Goal: Task Accomplishment & Management: Complete application form

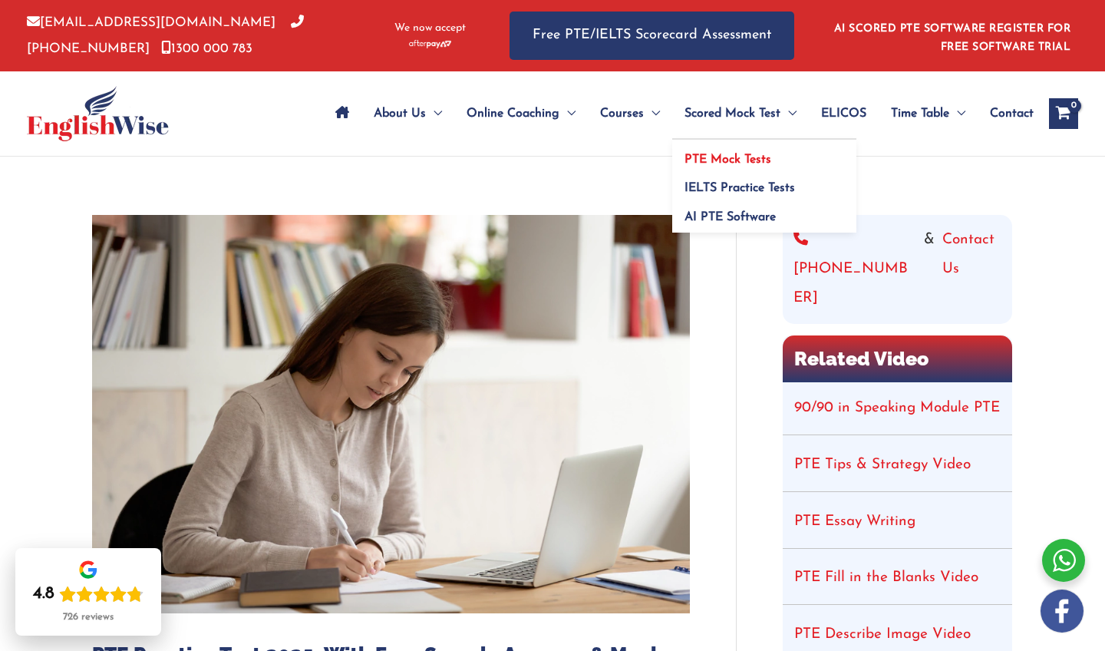
click at [740, 161] on span "PTE Mock Tests" at bounding box center [728, 160] width 87 height 12
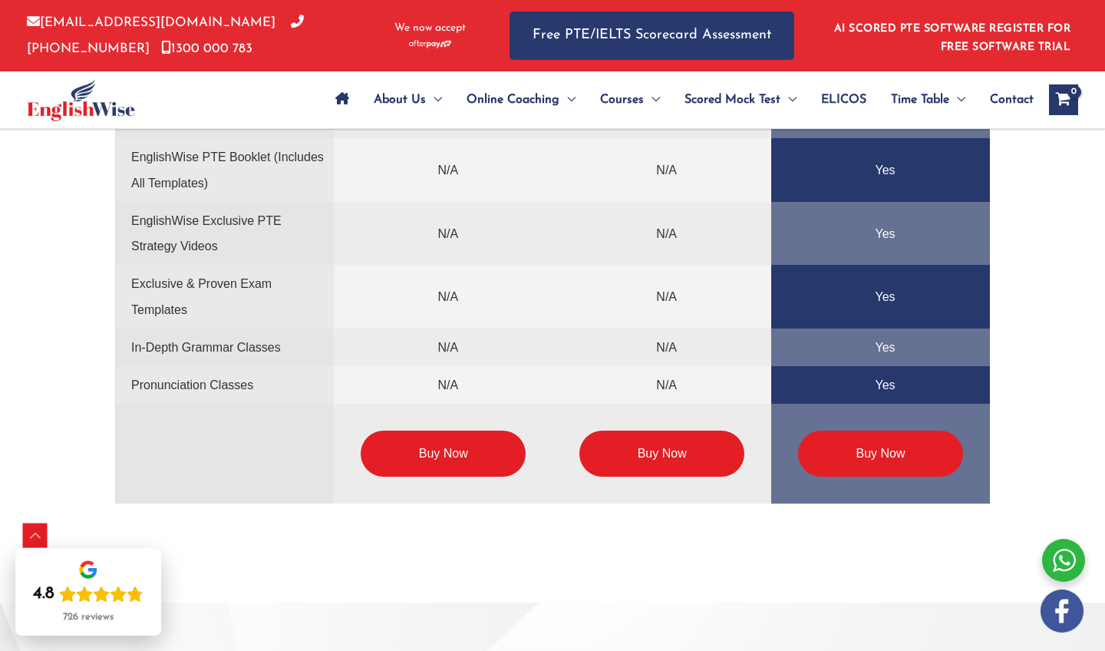
scroll to position [3811, 0]
click at [429, 457] on link "Buy Now" at bounding box center [443, 454] width 165 height 46
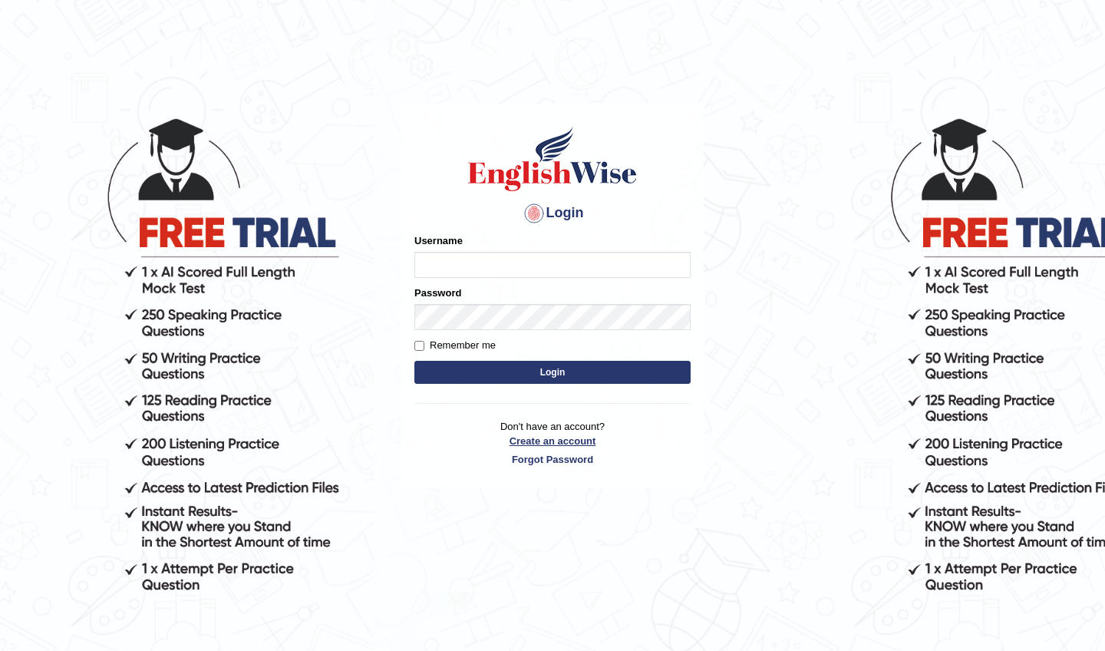
click at [551, 437] on link "Create an account" at bounding box center [552, 441] width 276 height 15
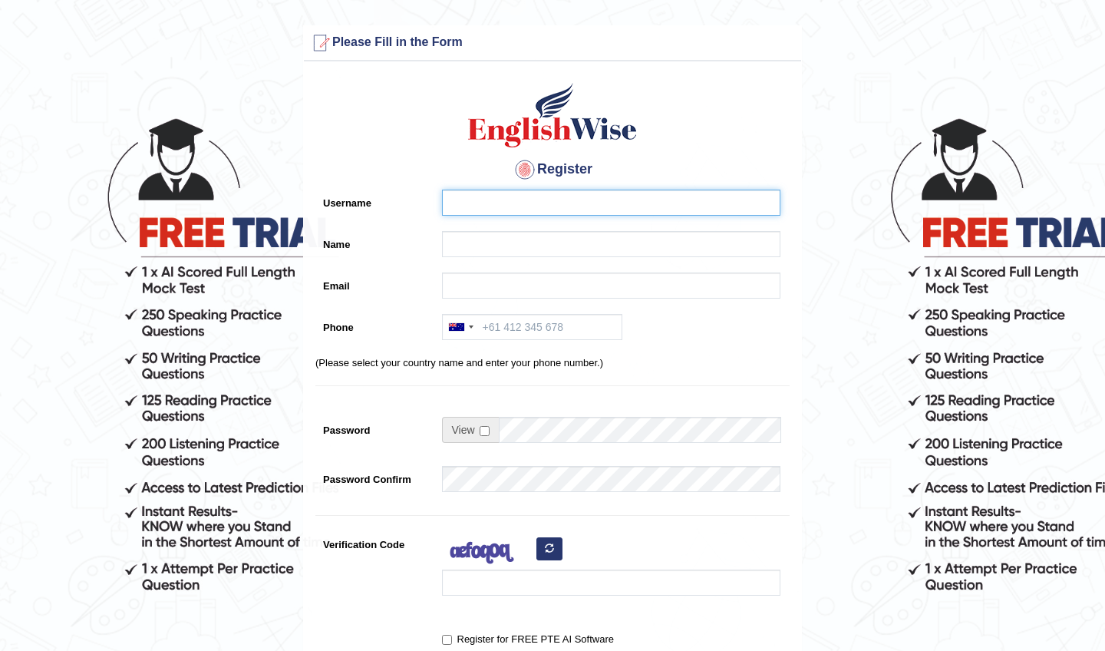
click at [592, 203] on input "Username" at bounding box center [611, 203] width 338 height 26
type input "avnaidrodro"
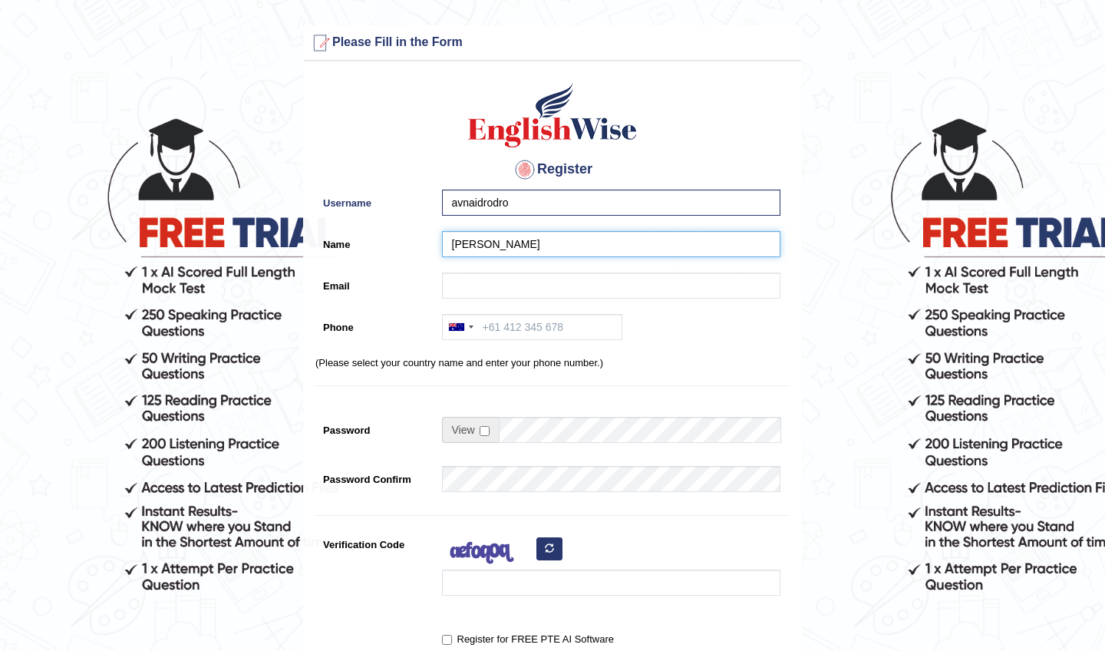
type input "[PERSON_NAME]"
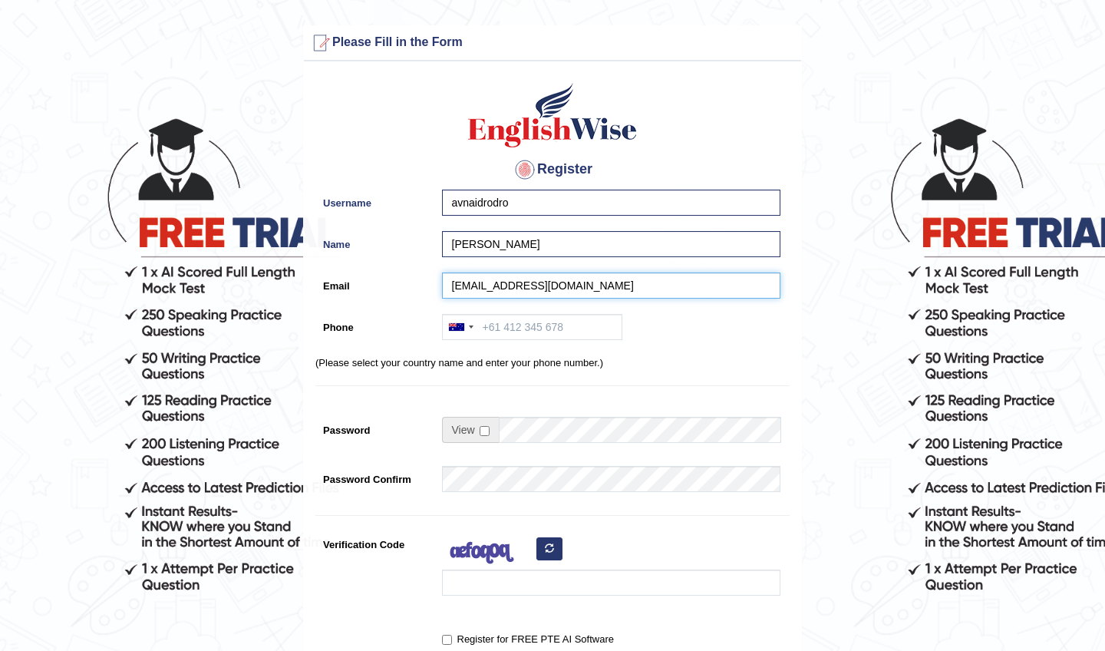
type input "avnaidrodro@gmail.com"
type input "0406156173"
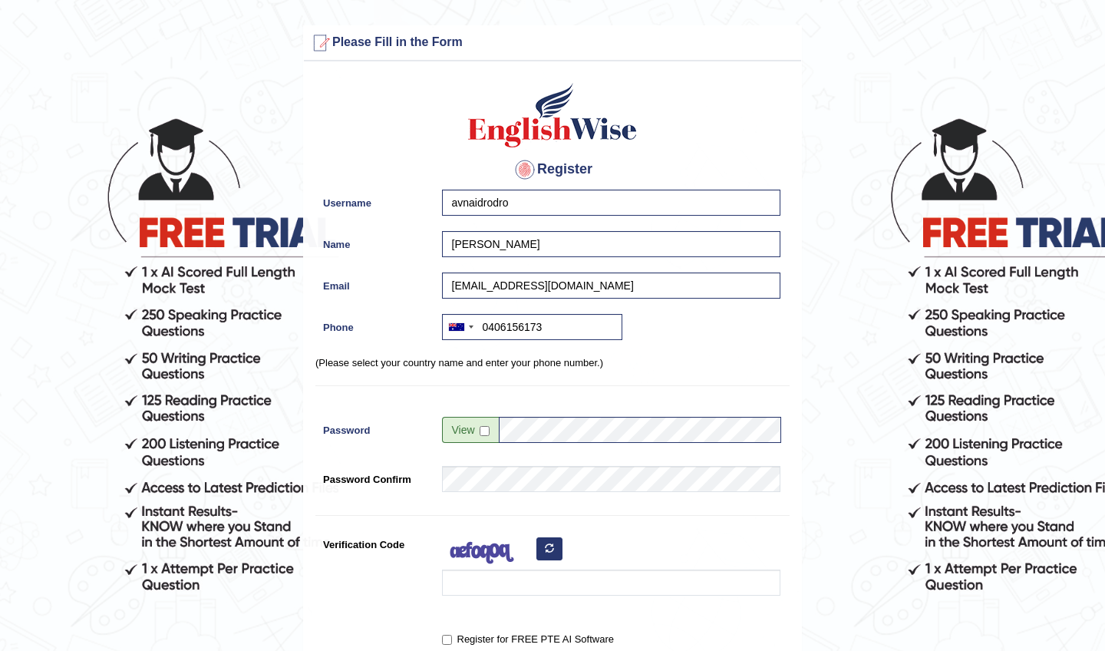
click at [678, 556] on div at bounding box center [607, 567] width 346 height 72
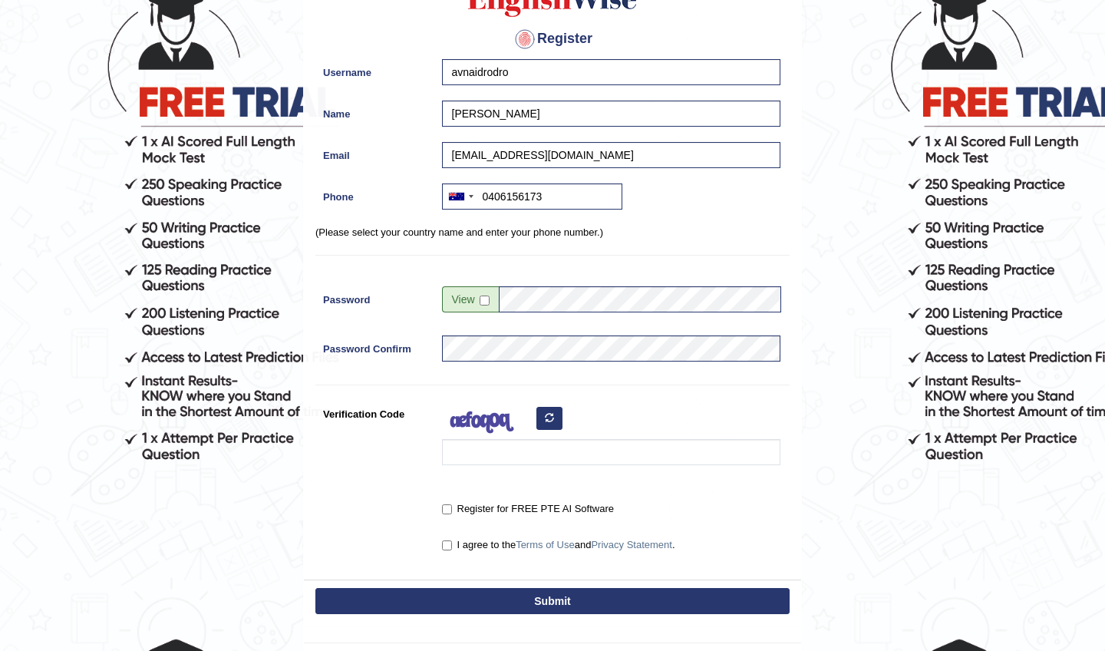
scroll to position [132, 0]
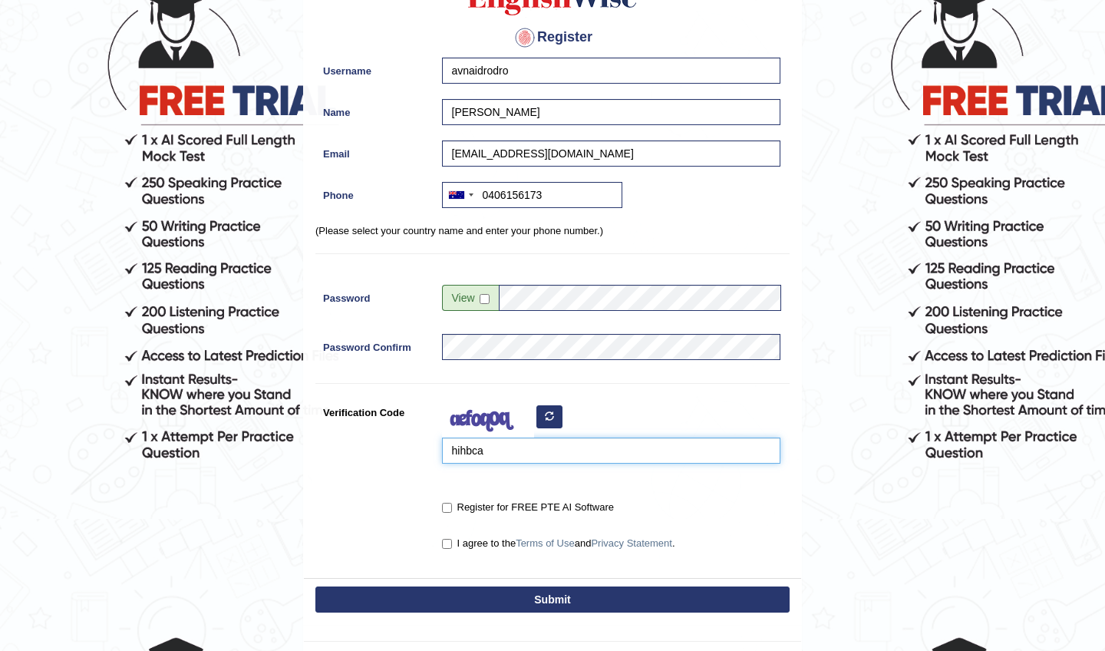
type input "hihbca"
click at [450, 542] on input "I agree to the Terms of Use and Privacy Statement ." at bounding box center [447, 544] width 10 height 10
checkbox input "true"
click at [449, 510] on input "Register for FREE PTE AI Software" at bounding box center [447, 508] width 10 height 10
checkbox input "true"
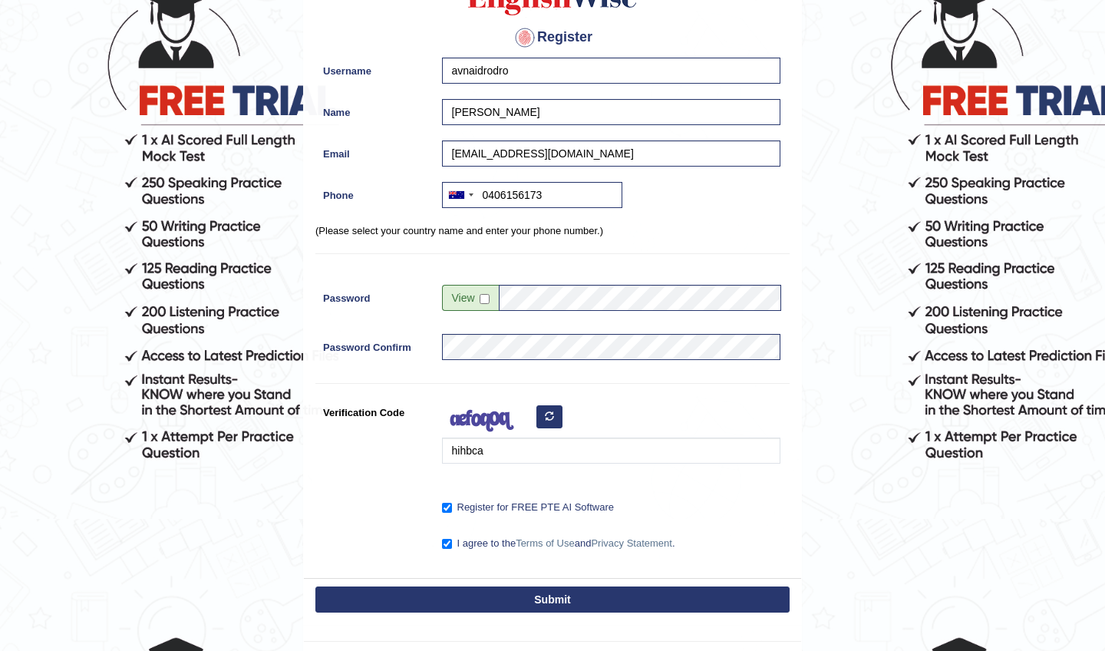
click at [522, 601] on button "Submit" at bounding box center [552, 599] width 474 height 26
type input "+61406156173"
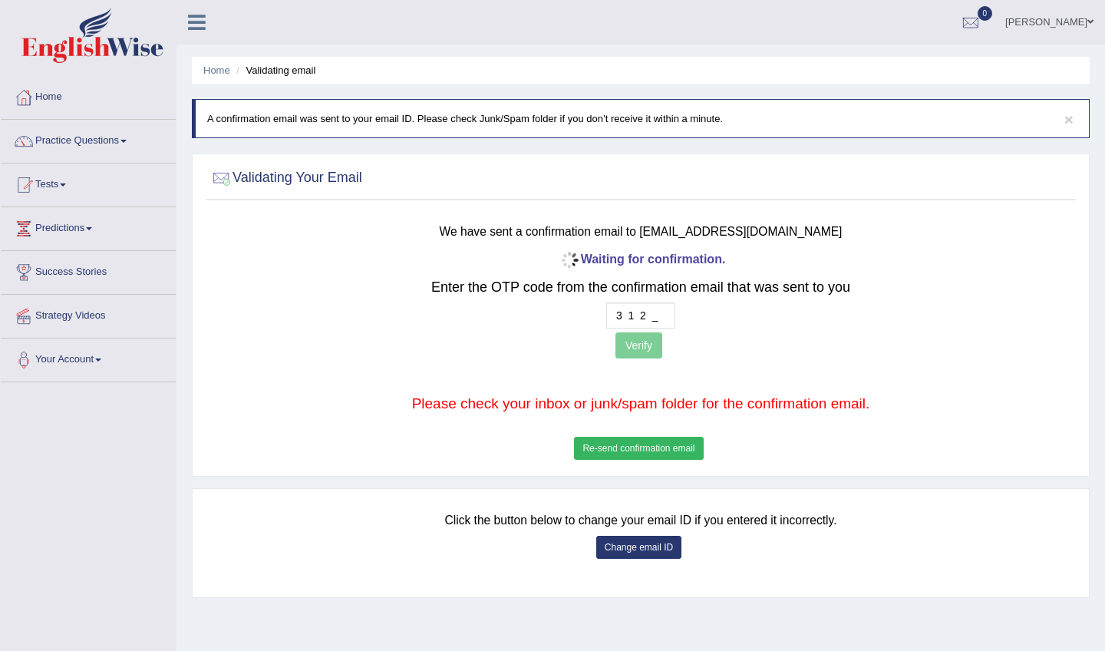
type input "3 1 2 2"
click at [657, 340] on button "Verify" at bounding box center [639, 345] width 47 height 26
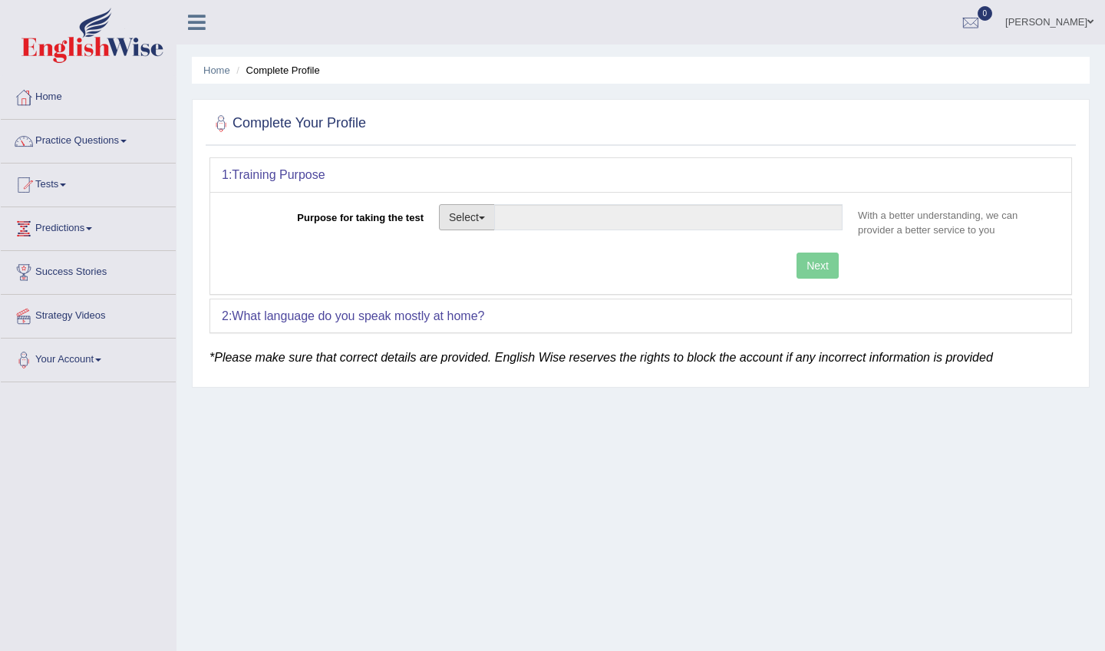
click at [485, 216] on span "button" at bounding box center [482, 217] width 6 height 3
click at [487, 274] on link "Permanent Residency" at bounding box center [508, 270] width 137 height 20
type input "Permanent Residency"
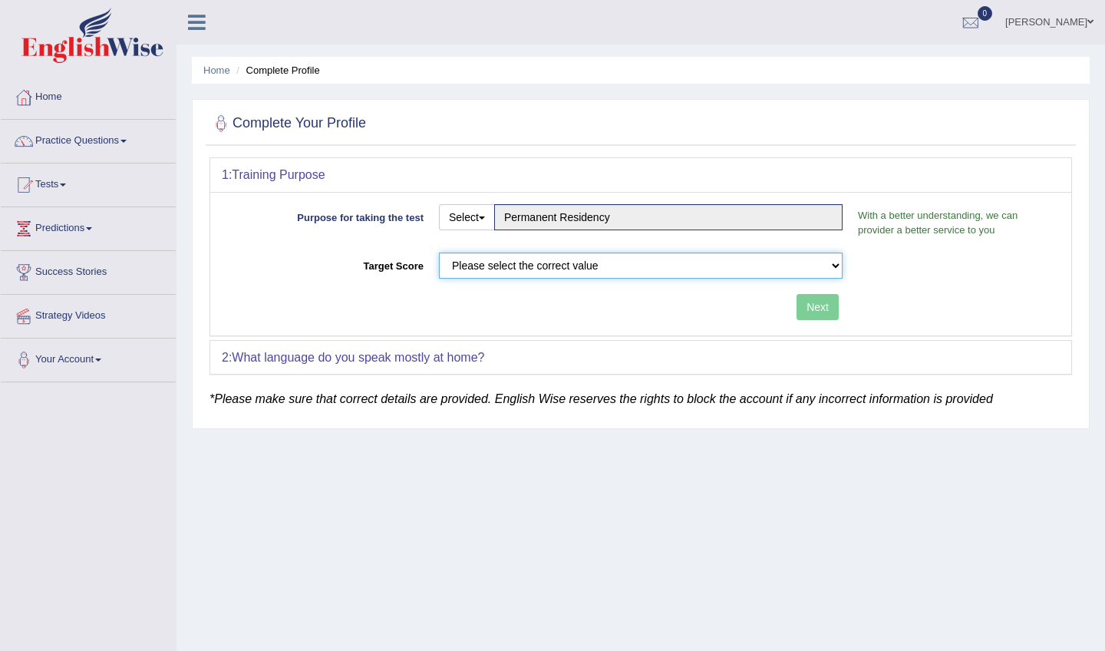
select select "79"
click at [709, 361] on div "2: What language do you speak mostly at home?" at bounding box center [640, 358] width 861 height 34
click at [662, 376] on form "1: Training Purpose Purpose for taking the test Select Student Visa Permanent R…" at bounding box center [641, 273] width 863 height 233
click at [550, 359] on div "2: What language do you speak mostly at home?" at bounding box center [640, 358] width 861 height 34
click at [507, 359] on div "2: What language do you speak mostly at home?" at bounding box center [640, 358] width 861 height 34
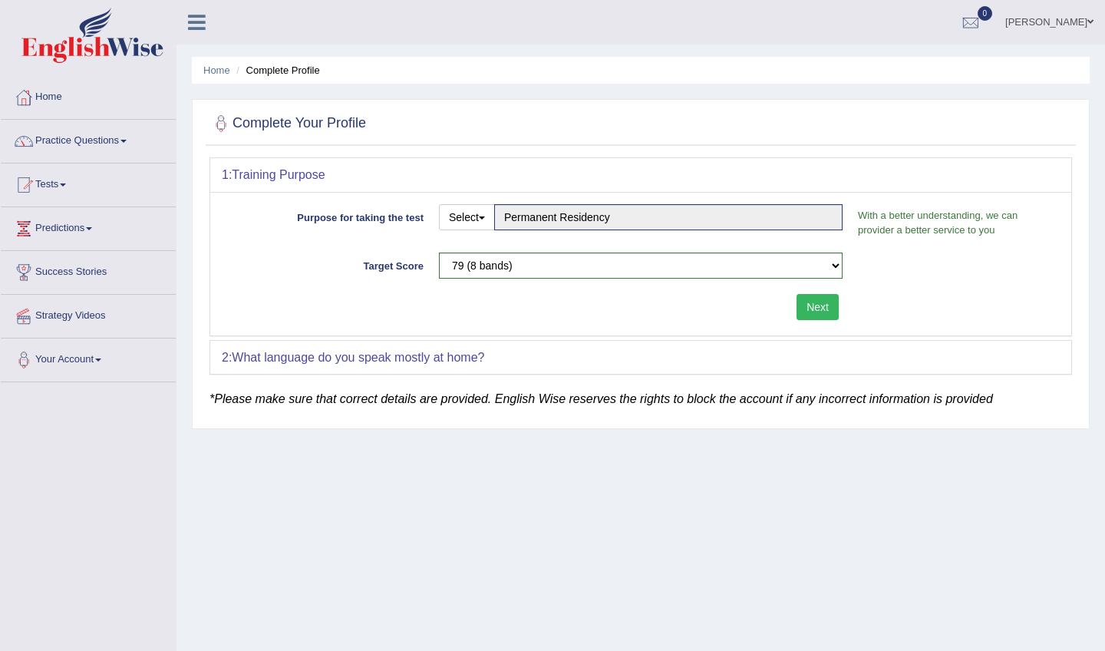
click at [487, 370] on div "2: What language do you speak mostly at home?" at bounding box center [640, 358] width 861 height 34
click at [820, 307] on button "Next" at bounding box center [818, 307] width 42 height 26
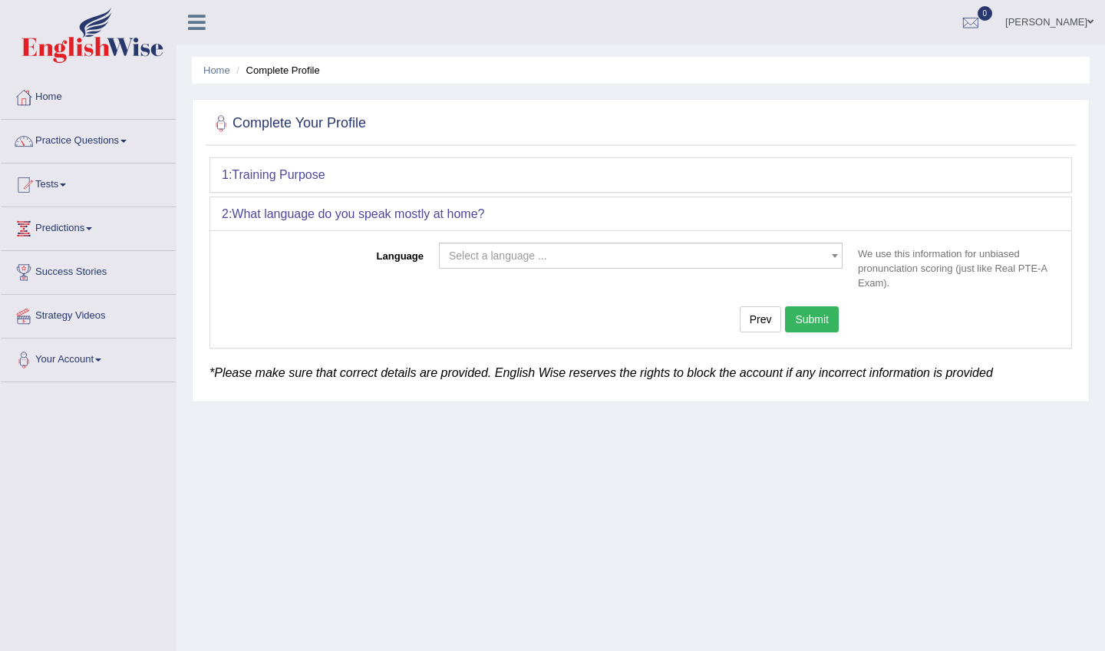
click at [832, 257] on span at bounding box center [834, 255] width 15 height 25
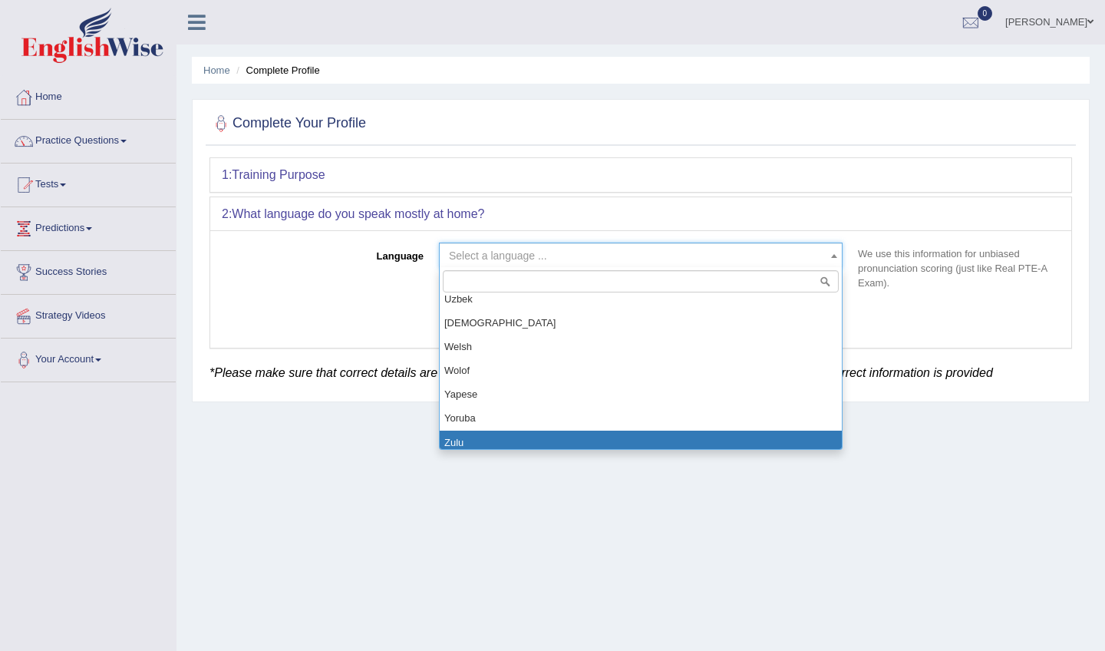
scroll to position [1298, 0]
select select "Other"
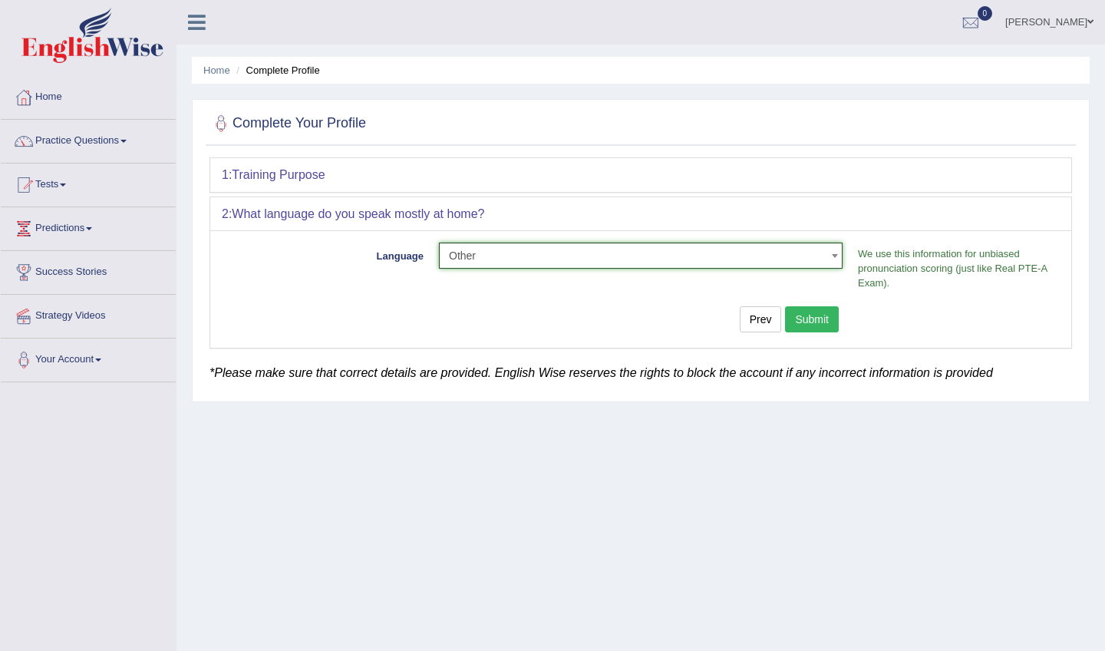
click at [818, 317] on button "Submit" at bounding box center [812, 319] width 54 height 26
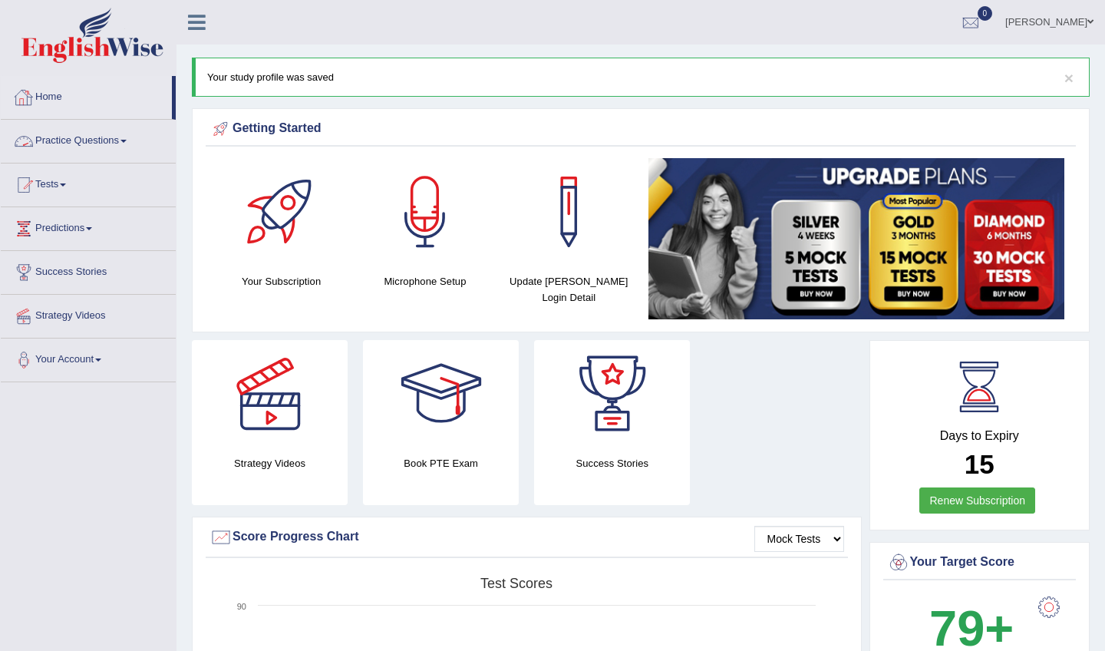
click at [131, 149] on link "Practice Questions" at bounding box center [88, 139] width 175 height 38
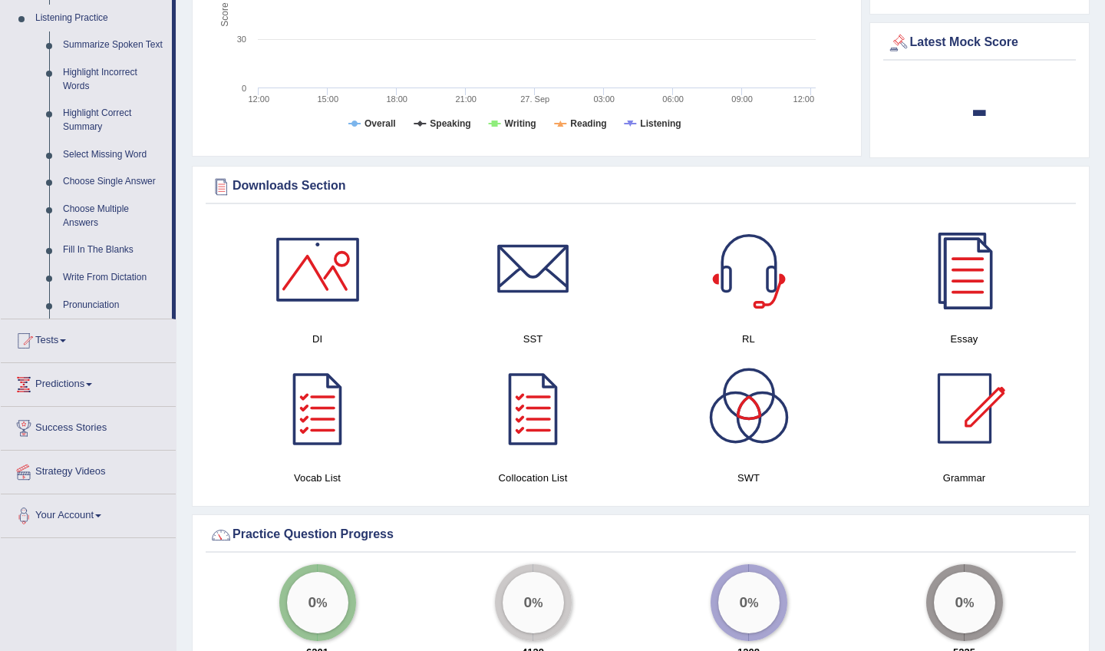
scroll to position [660, 0]
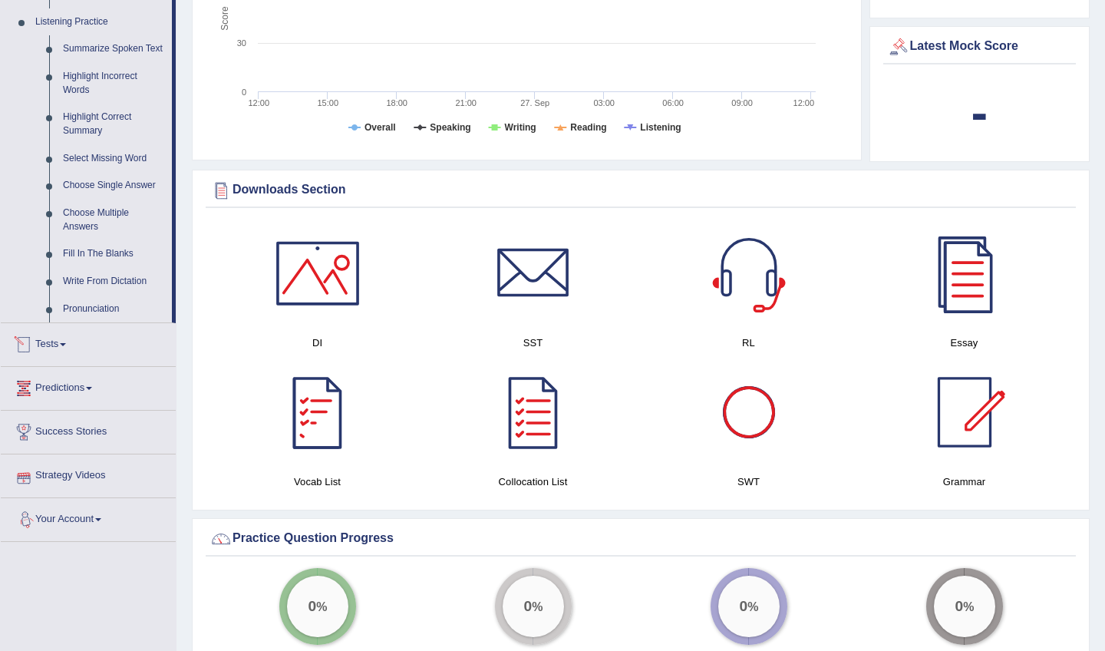
click at [60, 345] on link "Tests" at bounding box center [88, 342] width 175 height 38
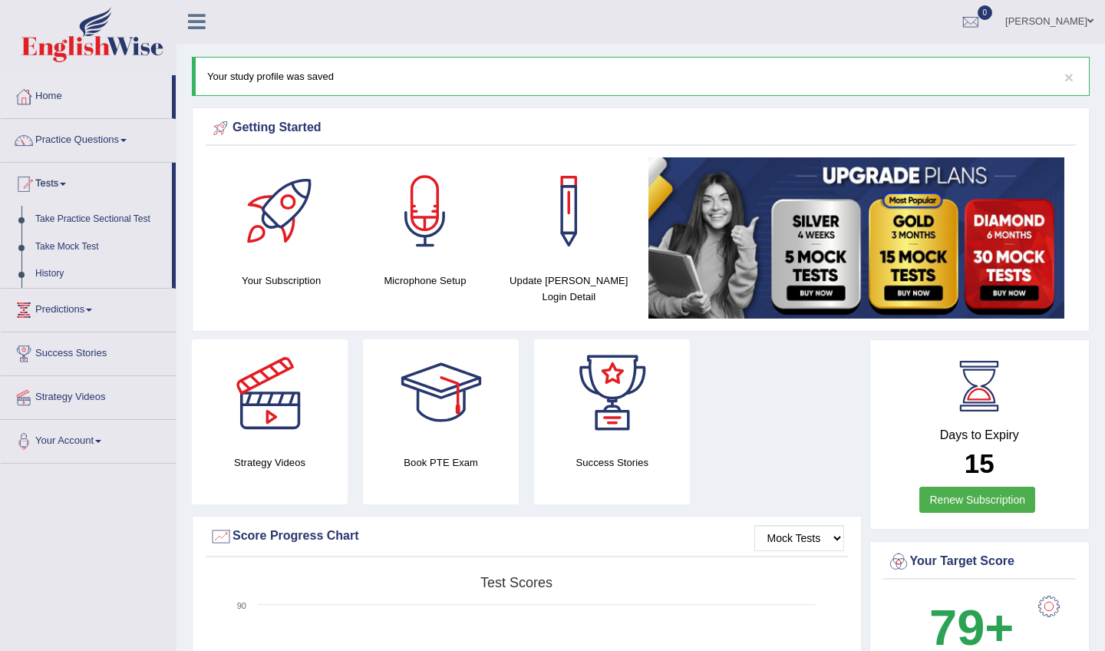
scroll to position [-5, 0]
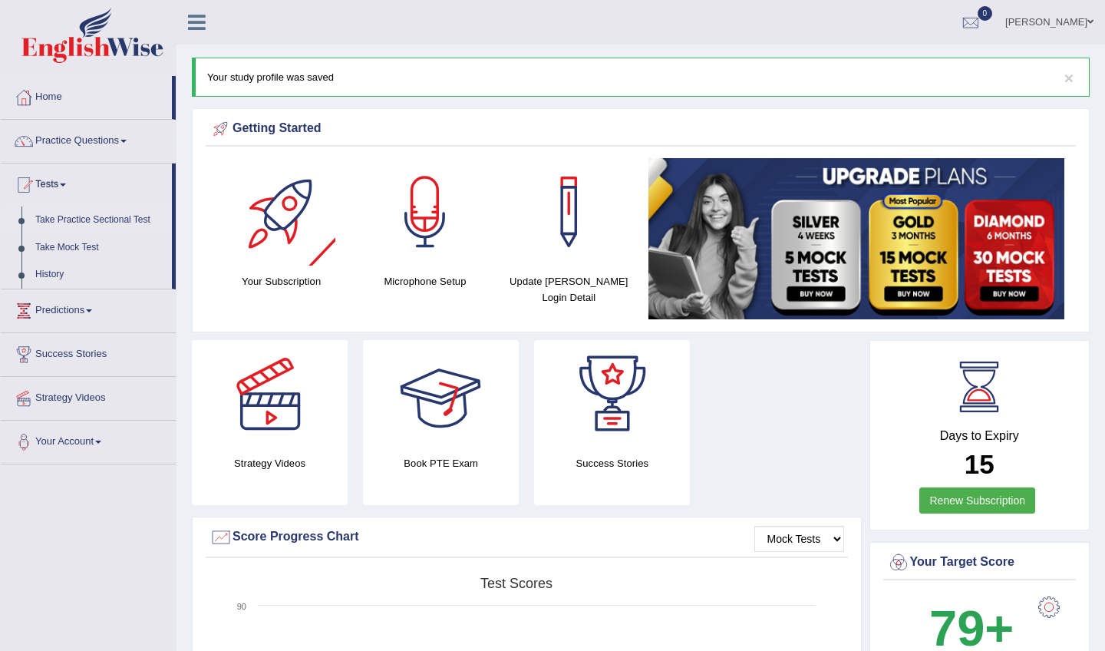
click at [97, 223] on link "Take Practice Sectional Test" at bounding box center [100, 220] width 144 height 28
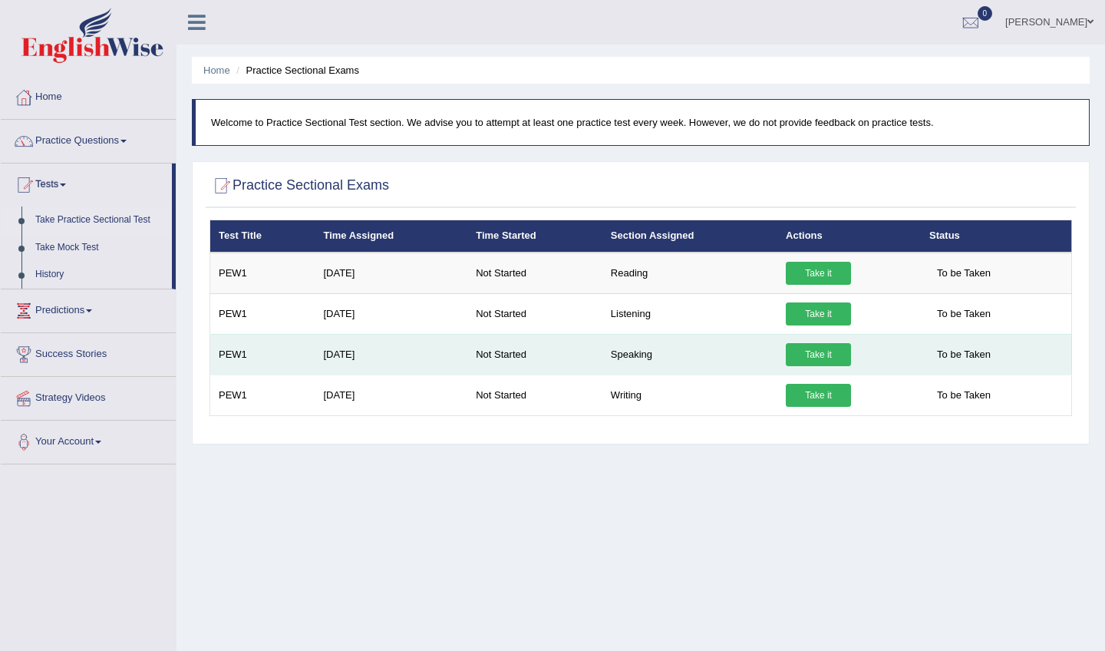
click at [840, 355] on link "Take it" at bounding box center [818, 354] width 65 height 23
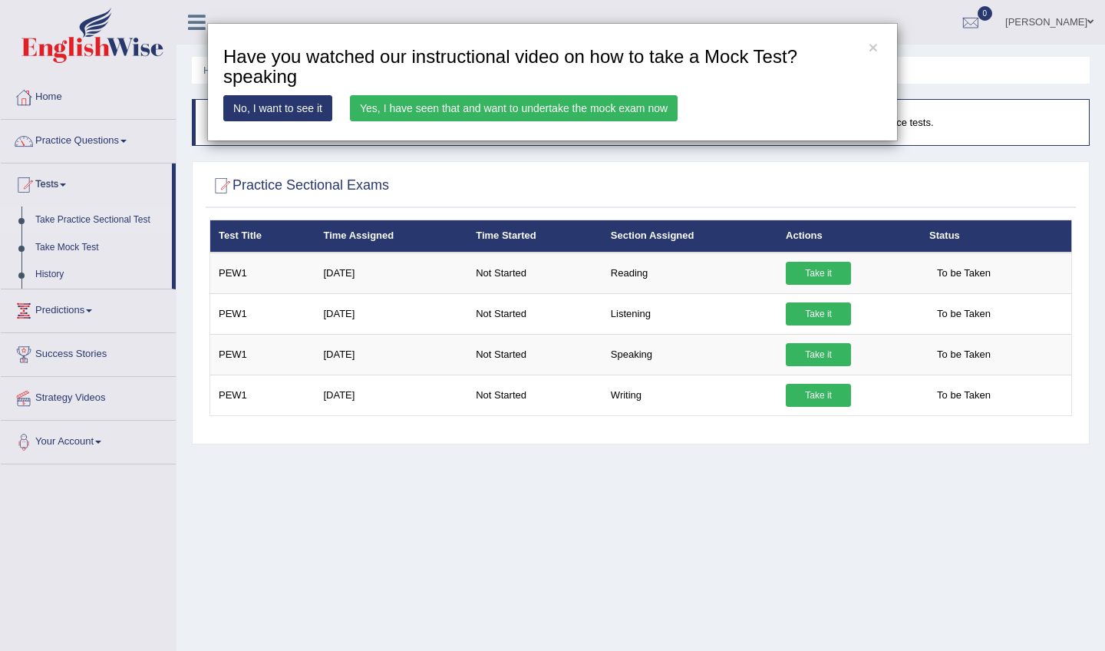
click at [286, 104] on link "No, I want to see it" at bounding box center [277, 108] width 109 height 26
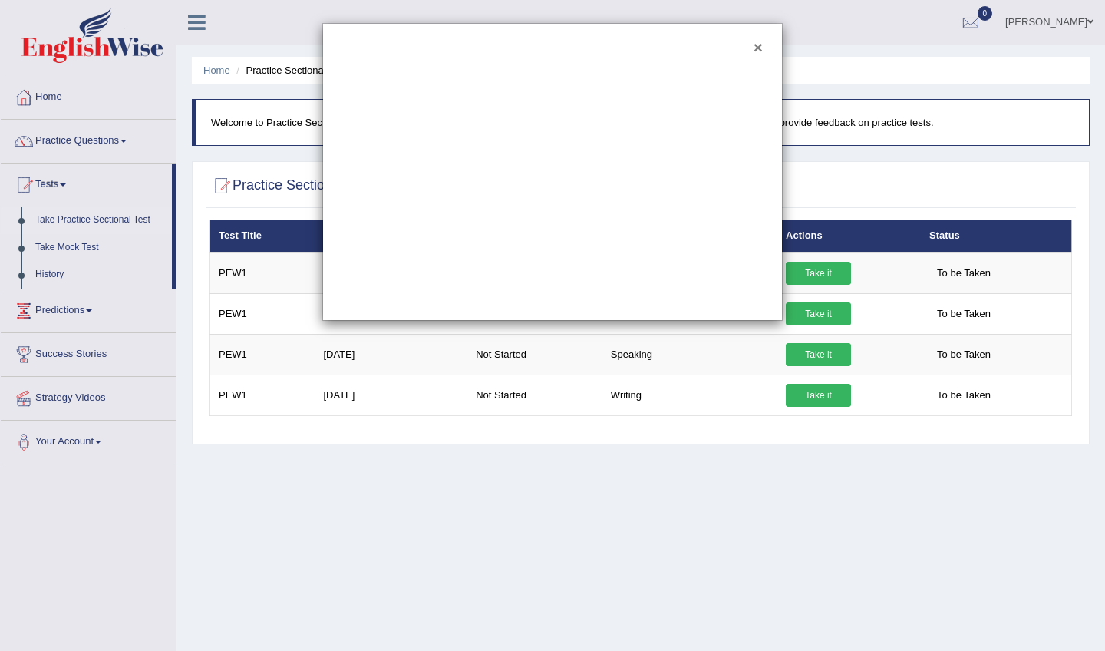
click at [757, 52] on button "×" at bounding box center [758, 47] width 9 height 16
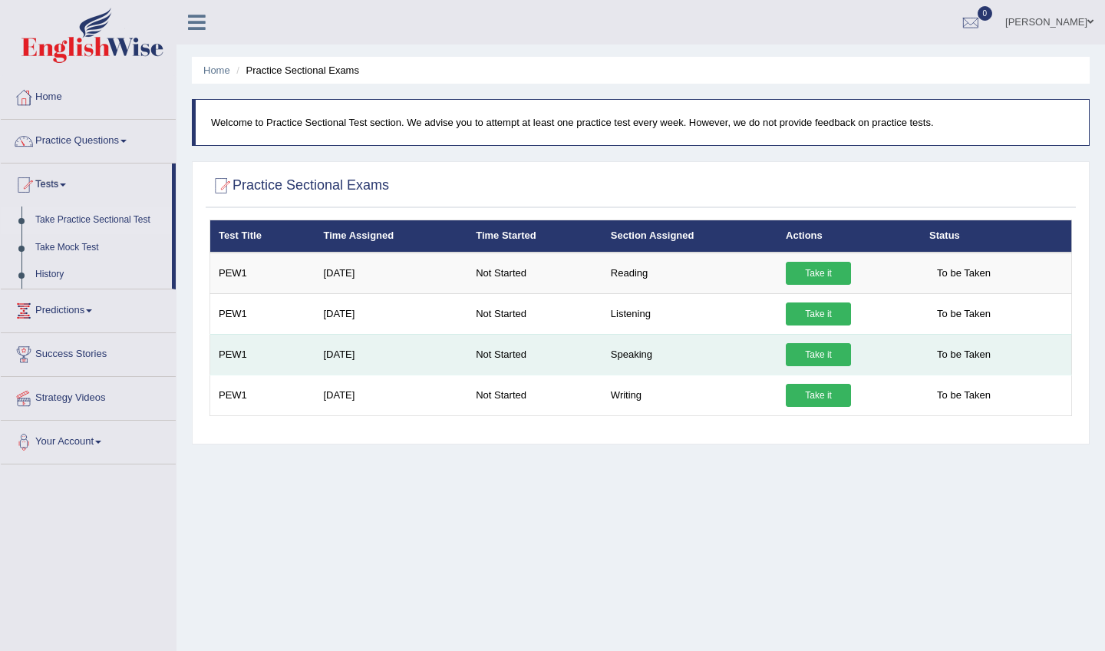
click at [809, 351] on link "Take it" at bounding box center [818, 354] width 65 height 23
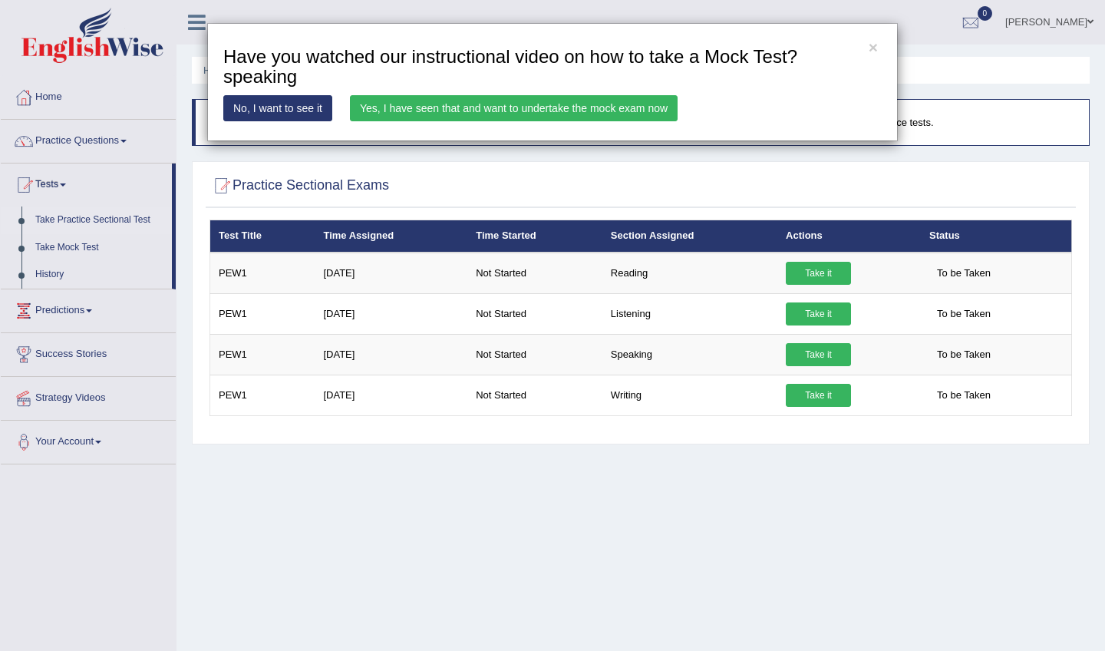
click at [629, 105] on link "Yes, I have seen that and want to undertake the mock exam now" at bounding box center [514, 108] width 328 height 26
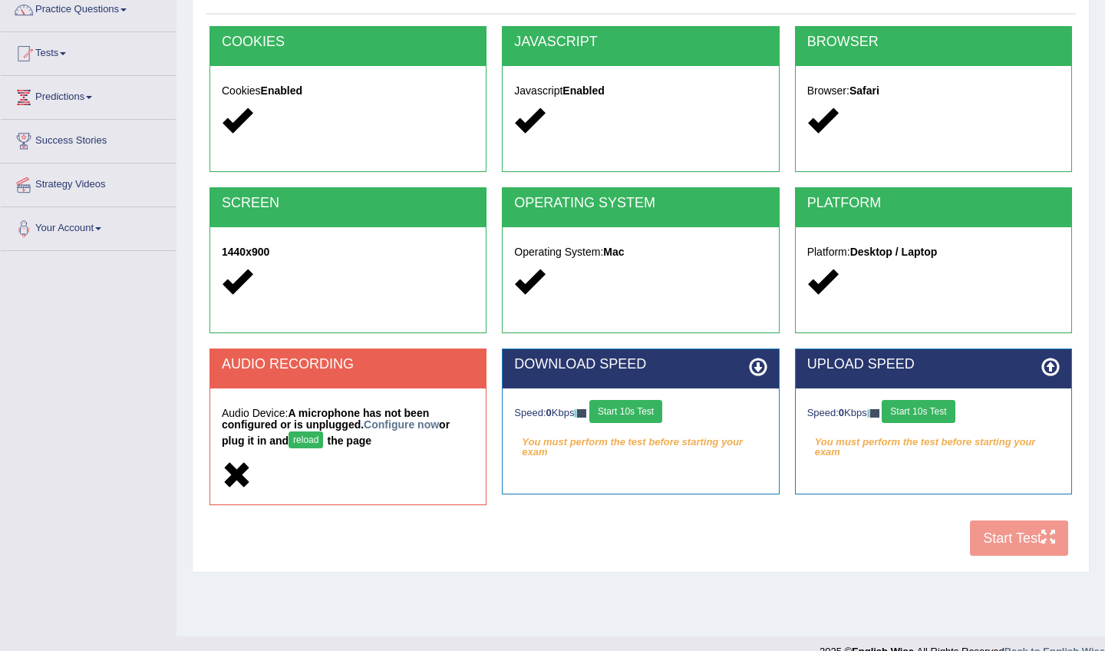
scroll to position [134, 0]
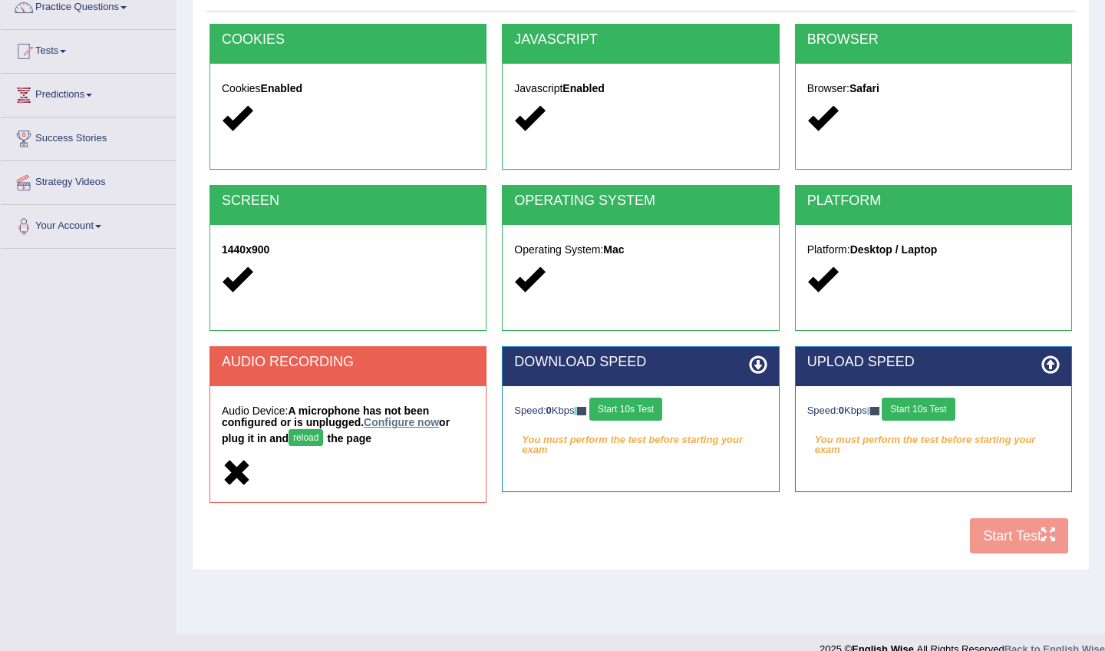
click at [414, 424] on link "Configure now" at bounding box center [401, 422] width 75 height 12
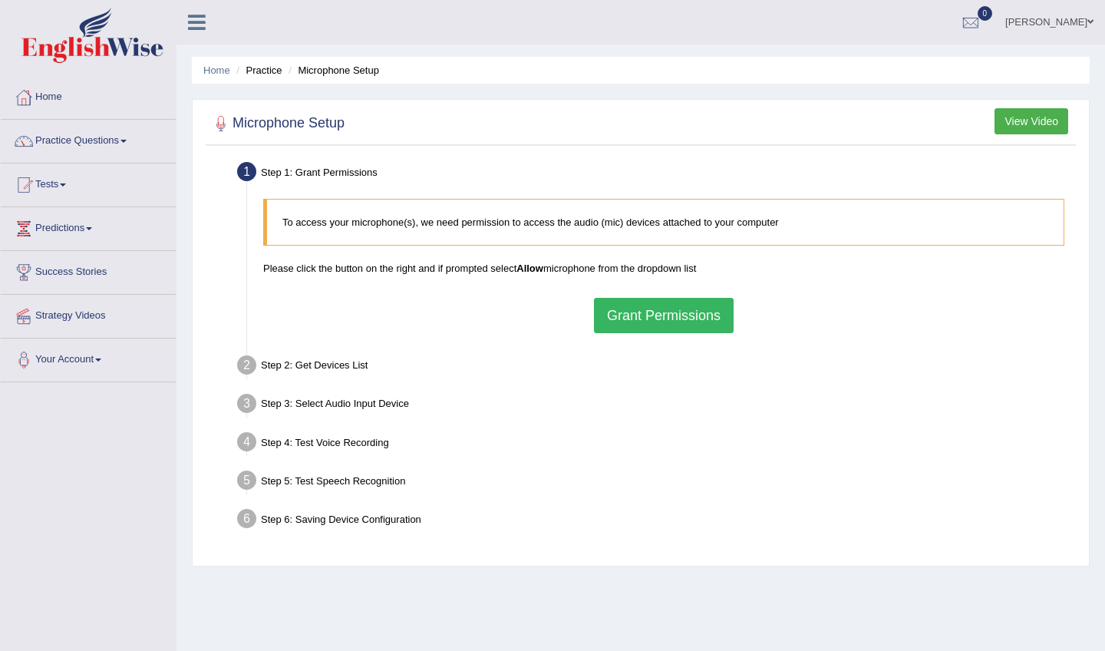
click at [652, 316] on button "Grant Permissions" at bounding box center [664, 315] width 140 height 35
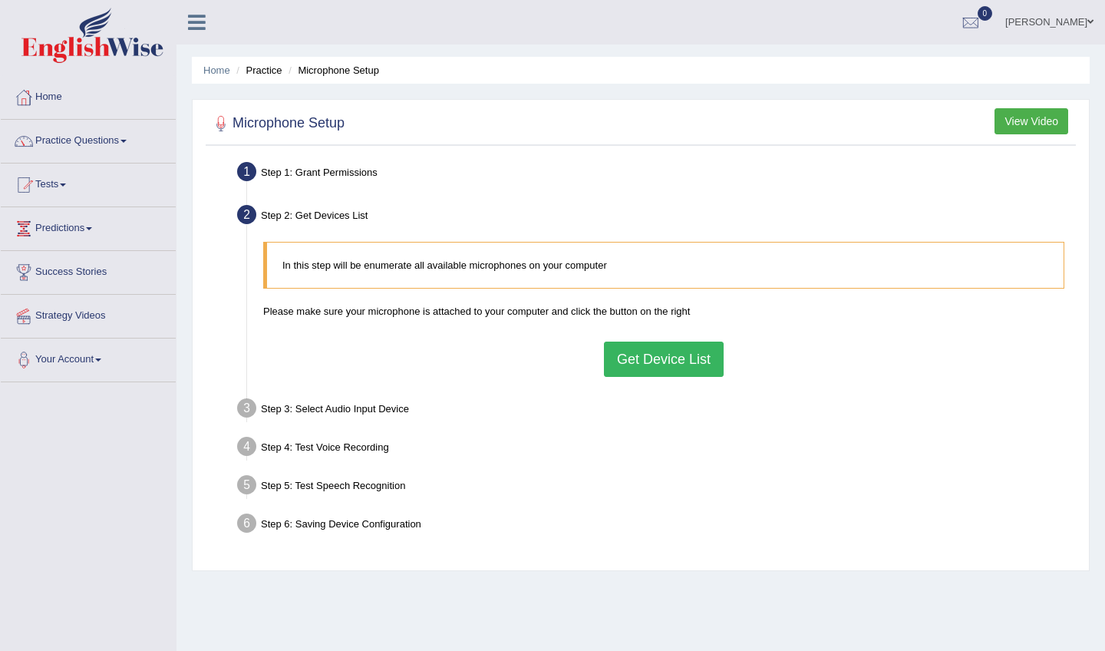
click at [645, 357] on button "Get Device List" at bounding box center [664, 359] width 120 height 35
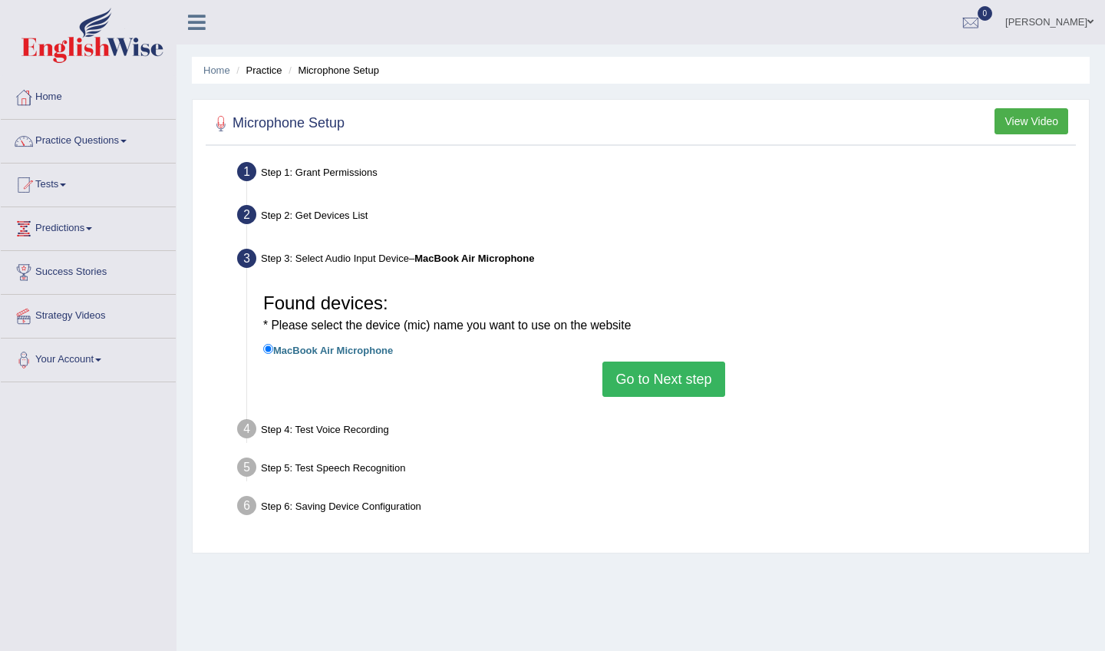
click at [365, 347] on label "MacBook Air Microphone" at bounding box center [328, 349] width 130 height 17
click at [273, 347] on input "MacBook Air Microphone" at bounding box center [268, 349] width 10 height 10
click at [644, 378] on button "Go to Next step" at bounding box center [663, 378] width 122 height 35
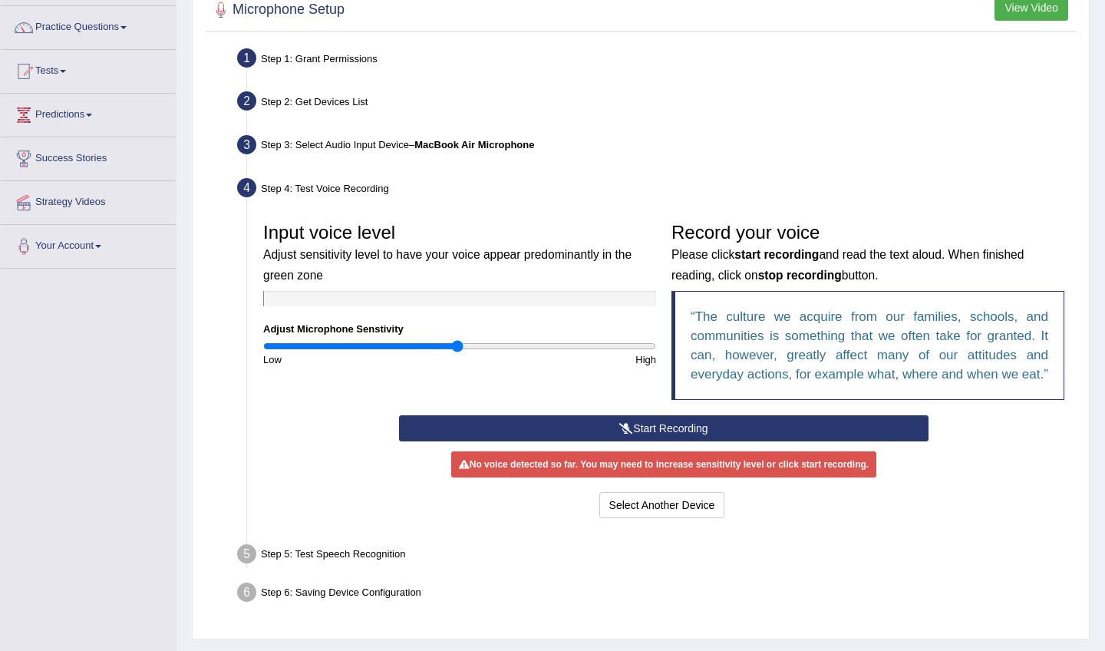
scroll to position [114, 0]
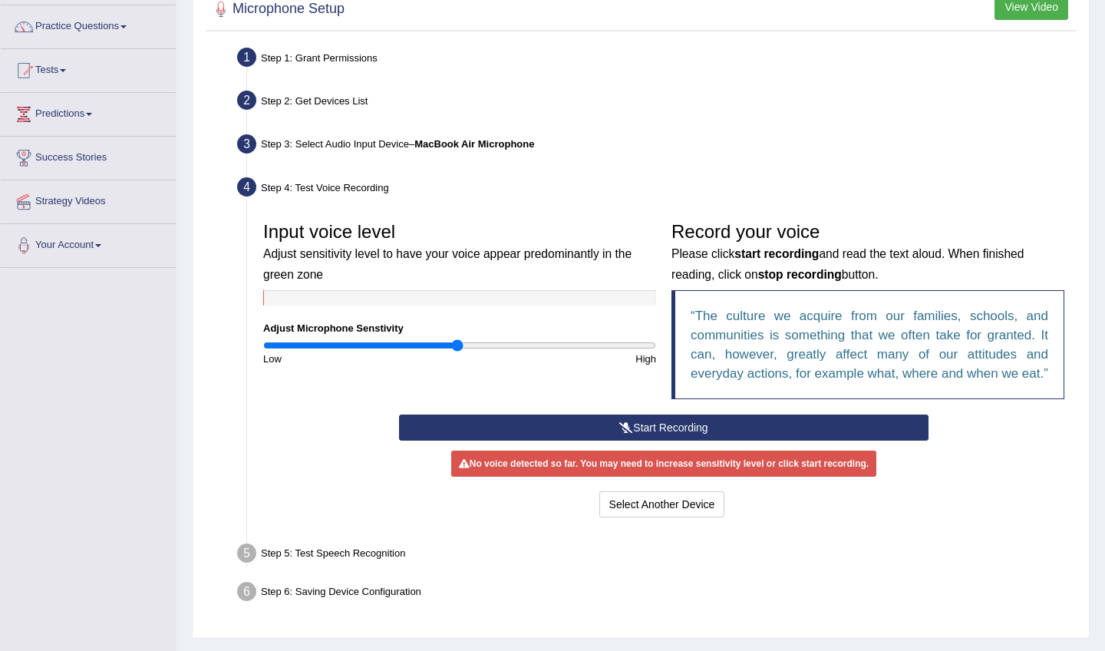
click at [653, 441] on button "Start Recording" at bounding box center [663, 427] width 529 height 26
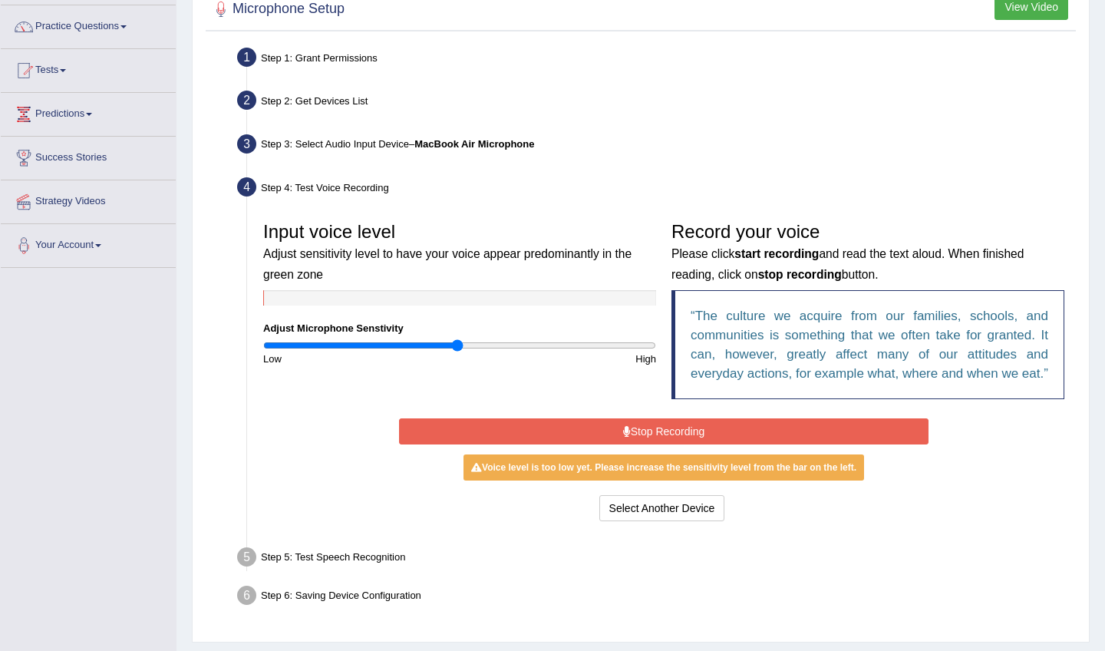
click at [653, 443] on button "Stop Recording" at bounding box center [663, 431] width 529 height 26
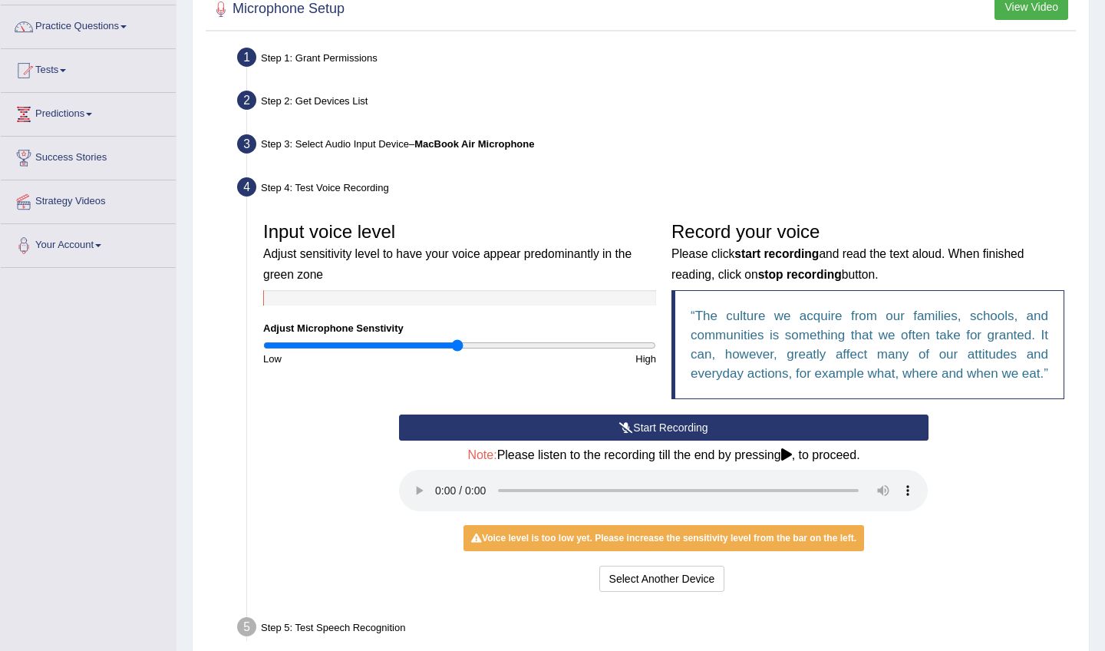
click at [436, 503] on audio at bounding box center [663, 490] width 529 height 41
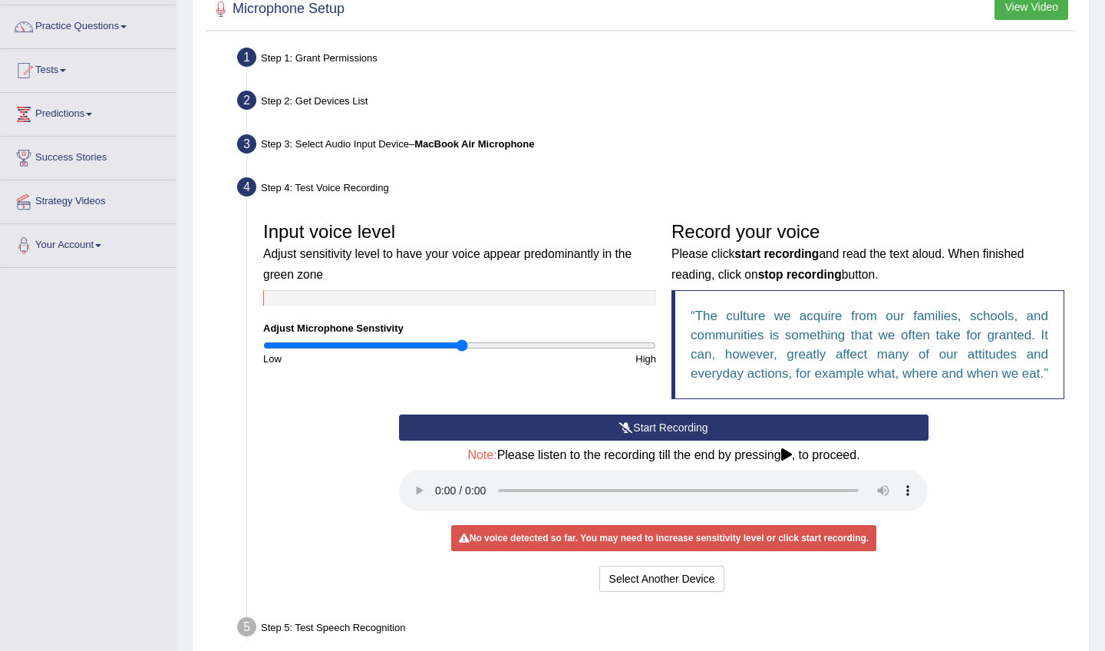
click at [463, 345] on input "range" at bounding box center [459, 345] width 393 height 12
click at [674, 441] on button "Start Recording" at bounding box center [663, 427] width 529 height 26
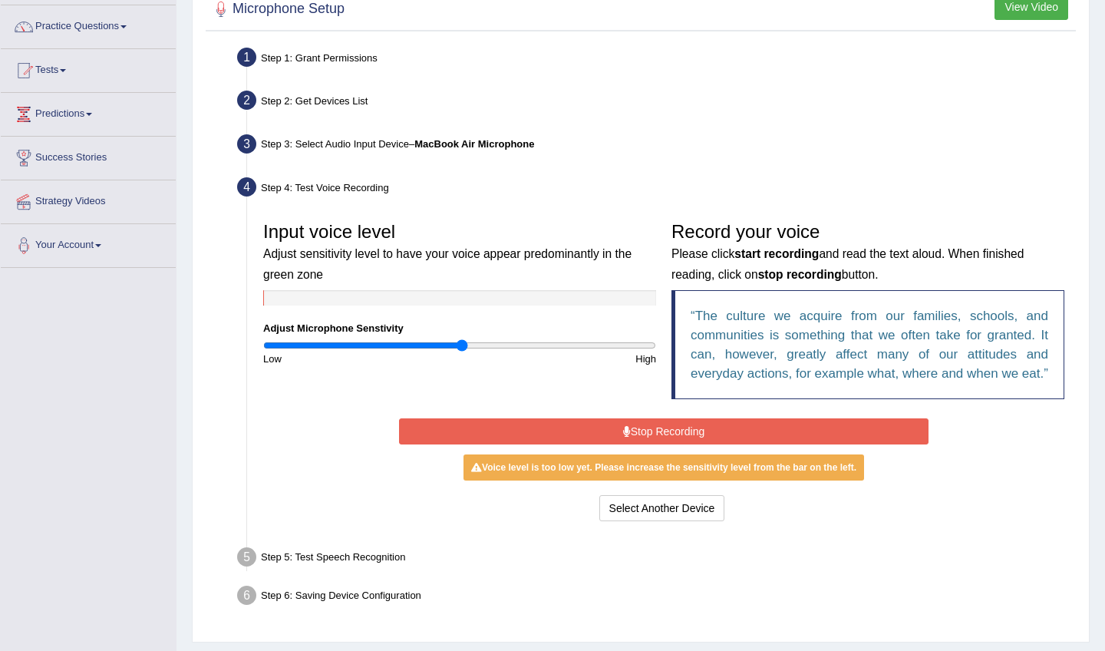
click at [674, 444] on button "Stop Recording" at bounding box center [663, 431] width 529 height 26
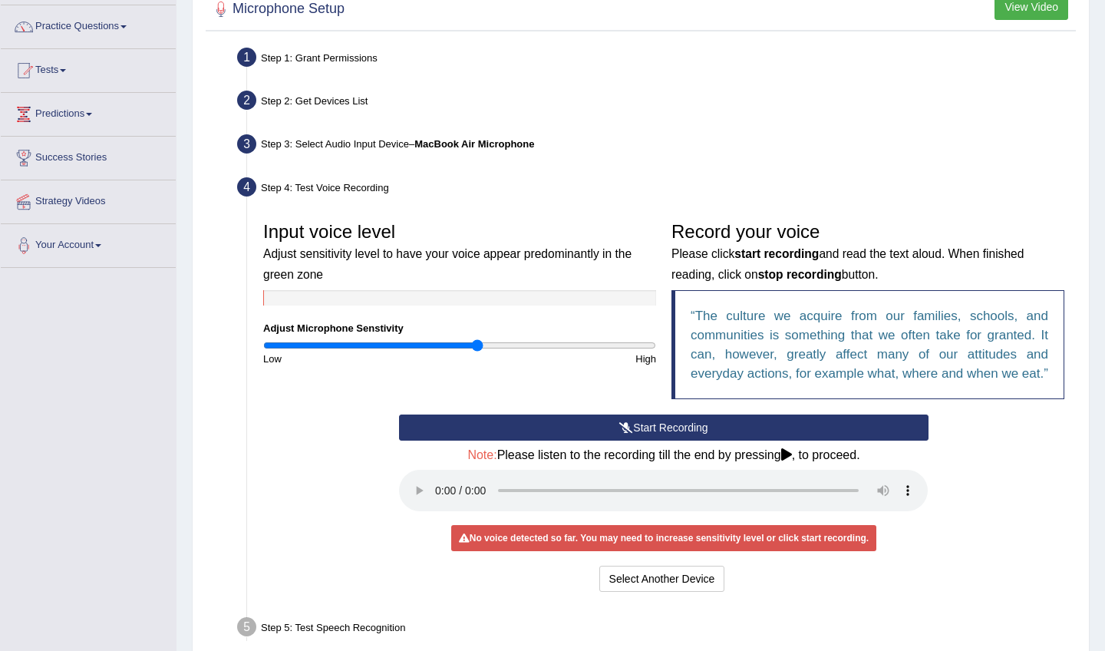
drag, startPoint x: 461, startPoint y: 345, endPoint x: 476, endPoint y: 347, distance: 15.4
click at [476, 347] on input "range" at bounding box center [459, 345] width 393 height 12
click at [571, 441] on button "Start Recording" at bounding box center [663, 427] width 529 height 26
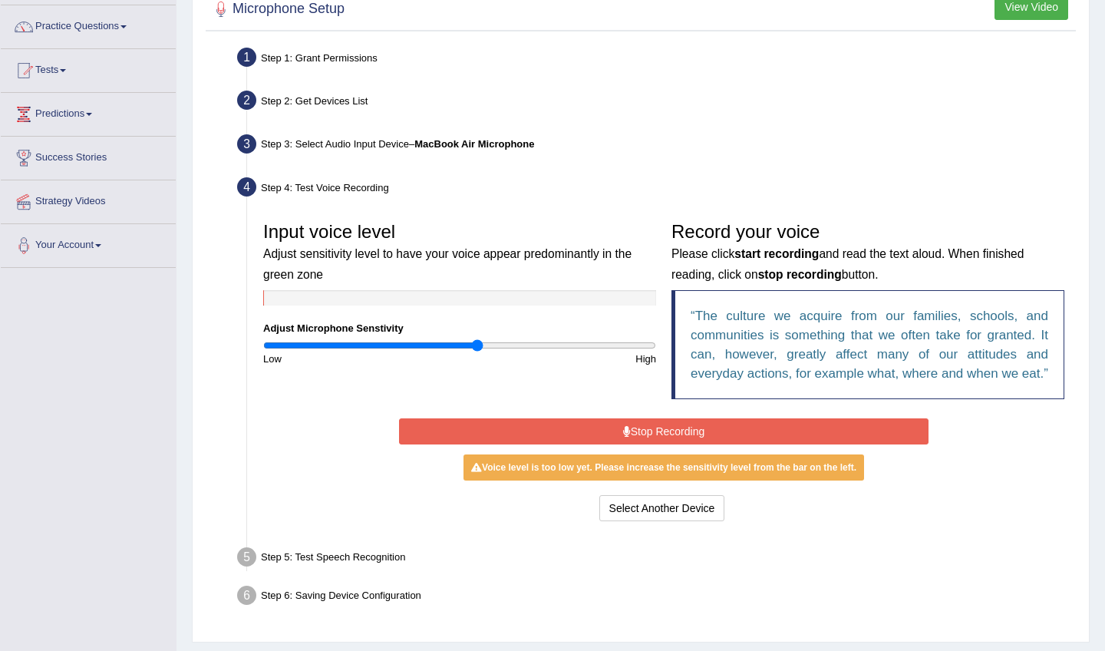
click at [677, 444] on button "Stop Recording" at bounding box center [663, 431] width 529 height 26
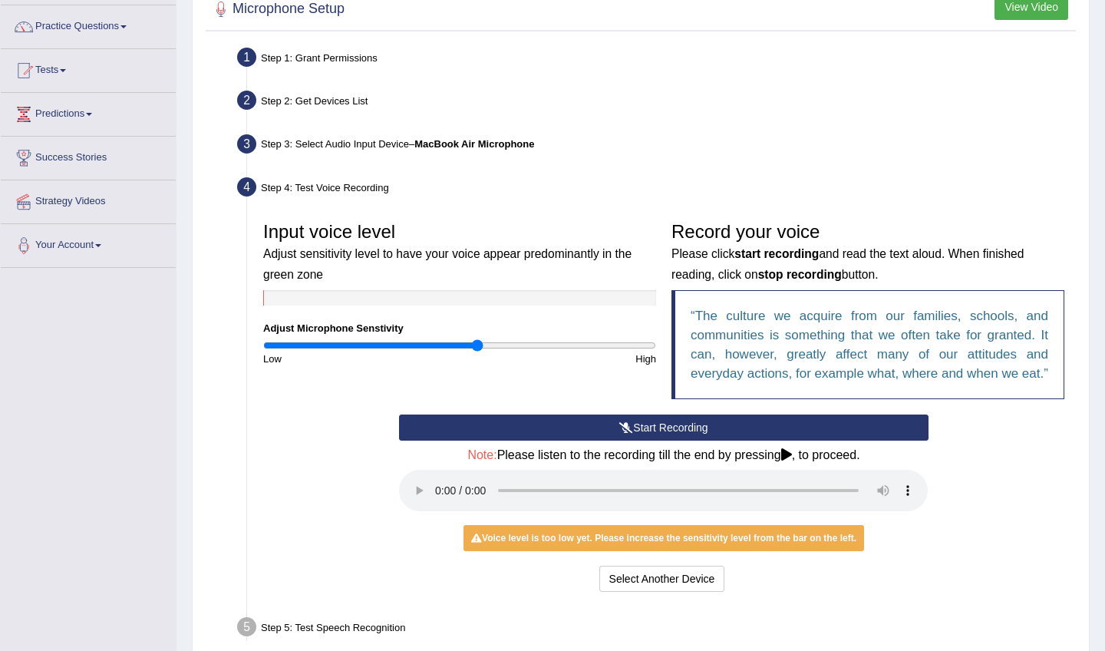
click at [439, 499] on audio at bounding box center [663, 490] width 529 height 41
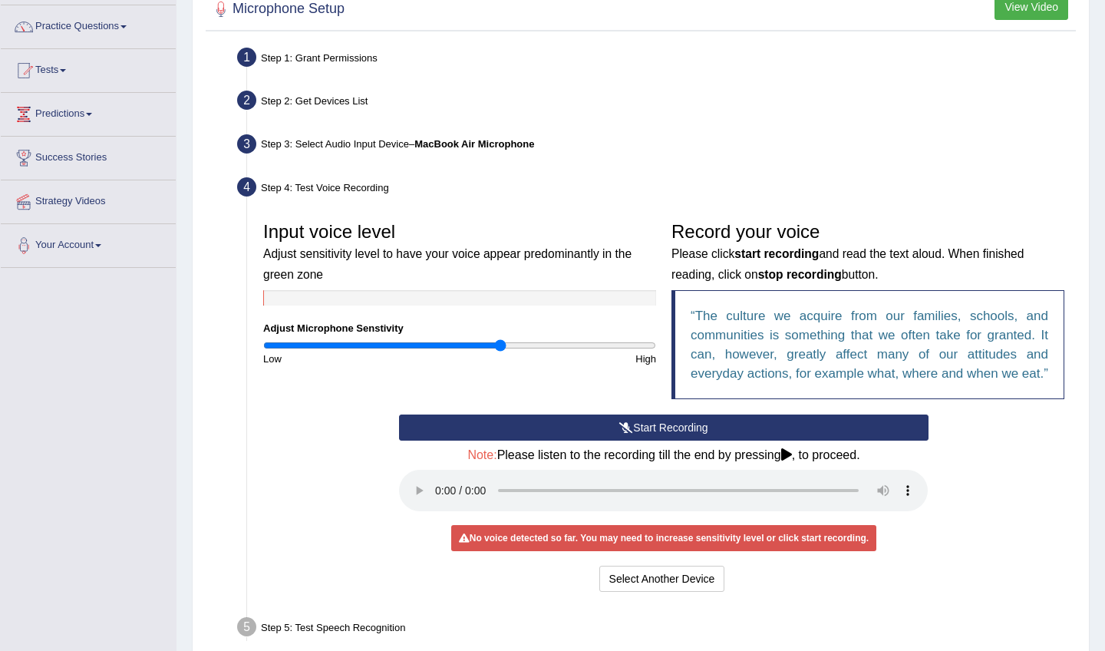
drag, startPoint x: 476, startPoint y: 345, endPoint x: 501, endPoint y: 348, distance: 25.5
click at [501, 348] on input "range" at bounding box center [459, 345] width 393 height 12
click at [661, 440] on button "Start Recording" at bounding box center [663, 427] width 529 height 26
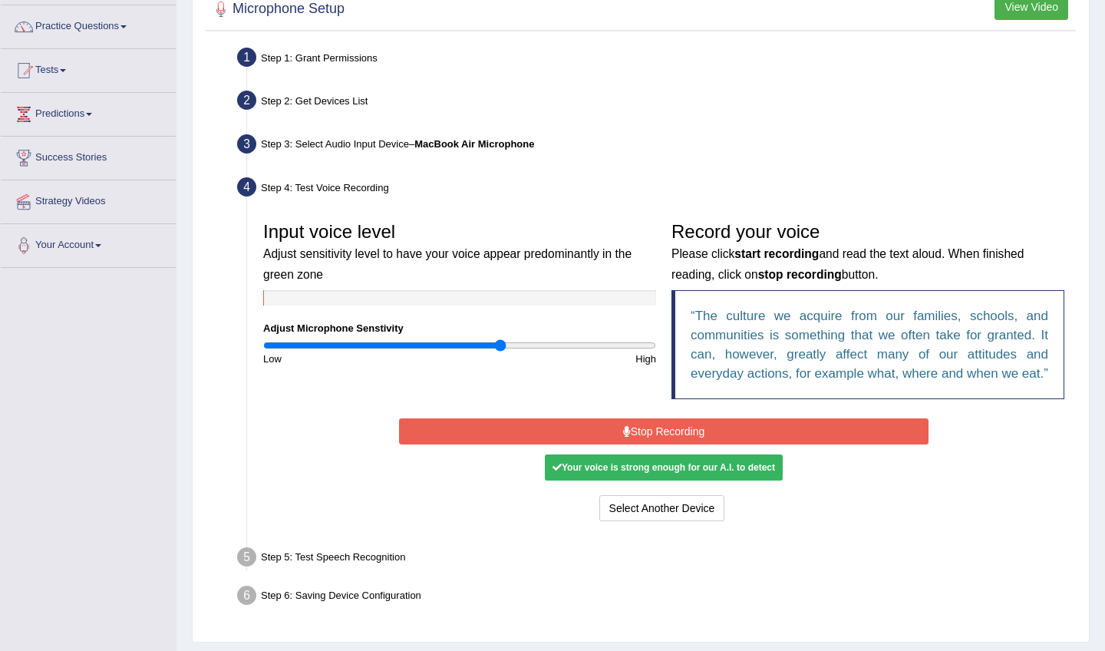
click at [659, 444] on button "Stop Recording" at bounding box center [663, 431] width 529 height 26
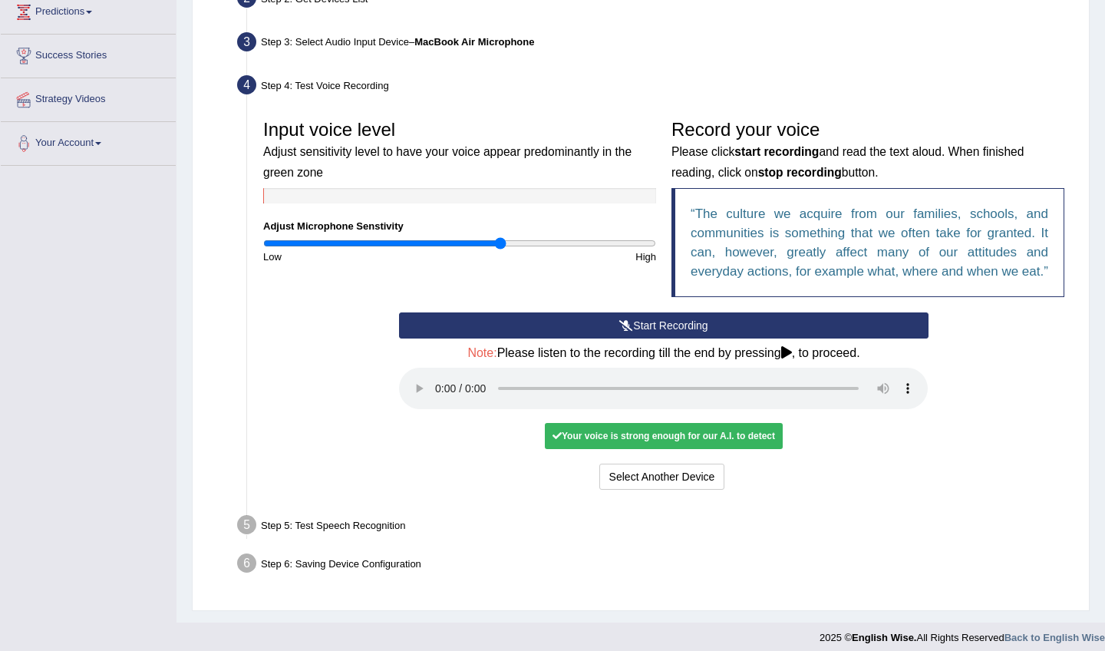
scroll to position [220, 0]
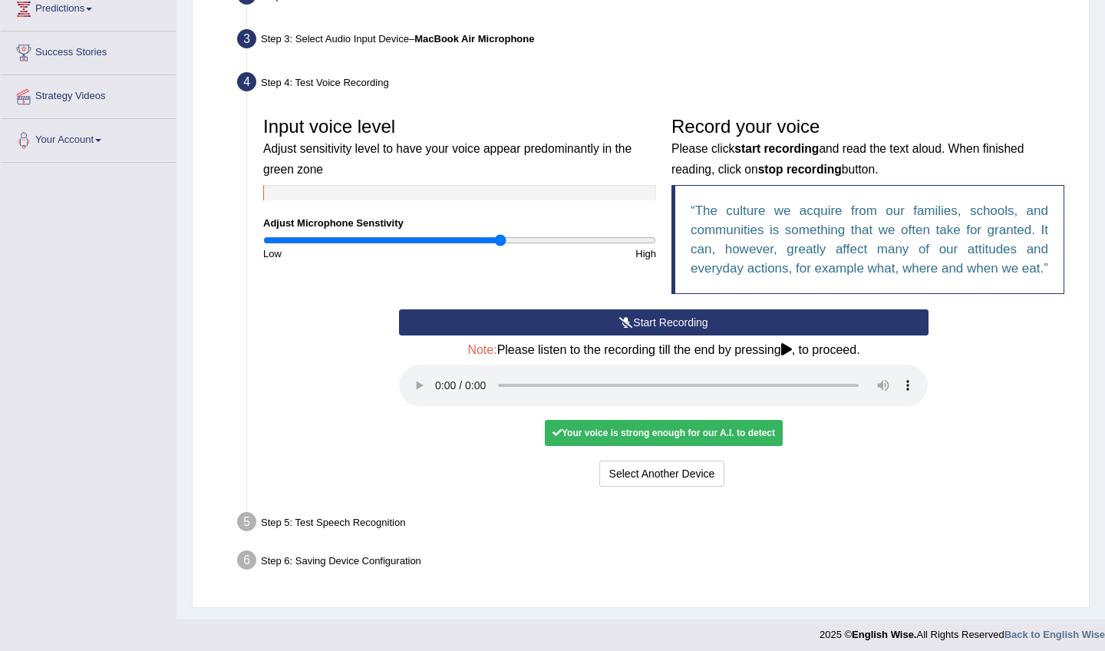
click at [666, 335] on button "Start Recording" at bounding box center [663, 322] width 529 height 26
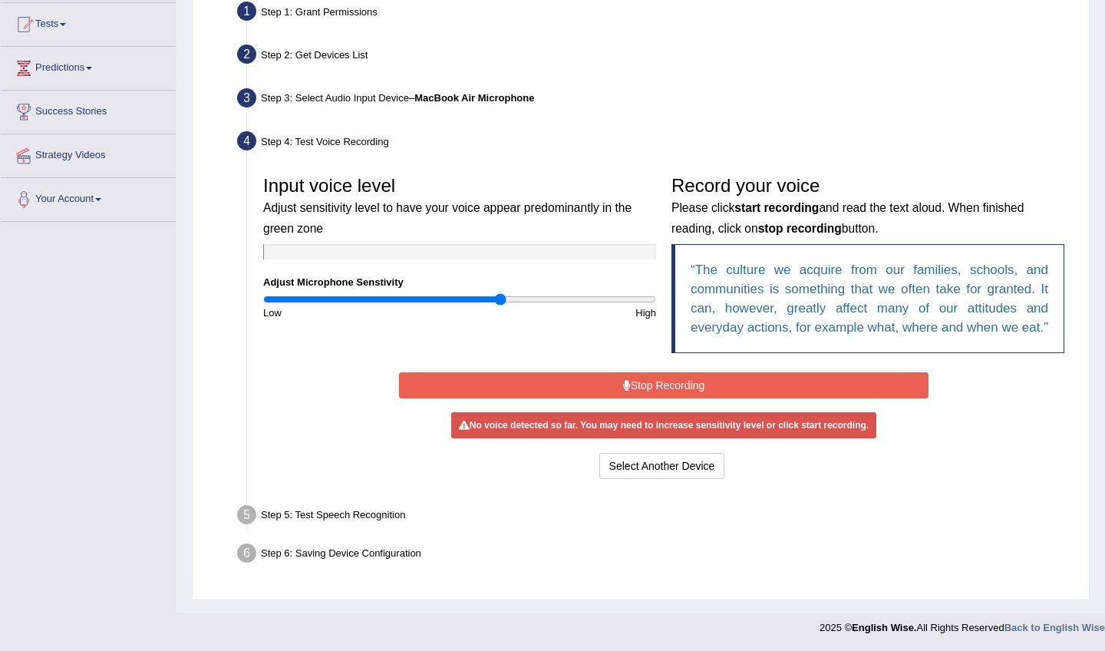
scroll to position [173, 0]
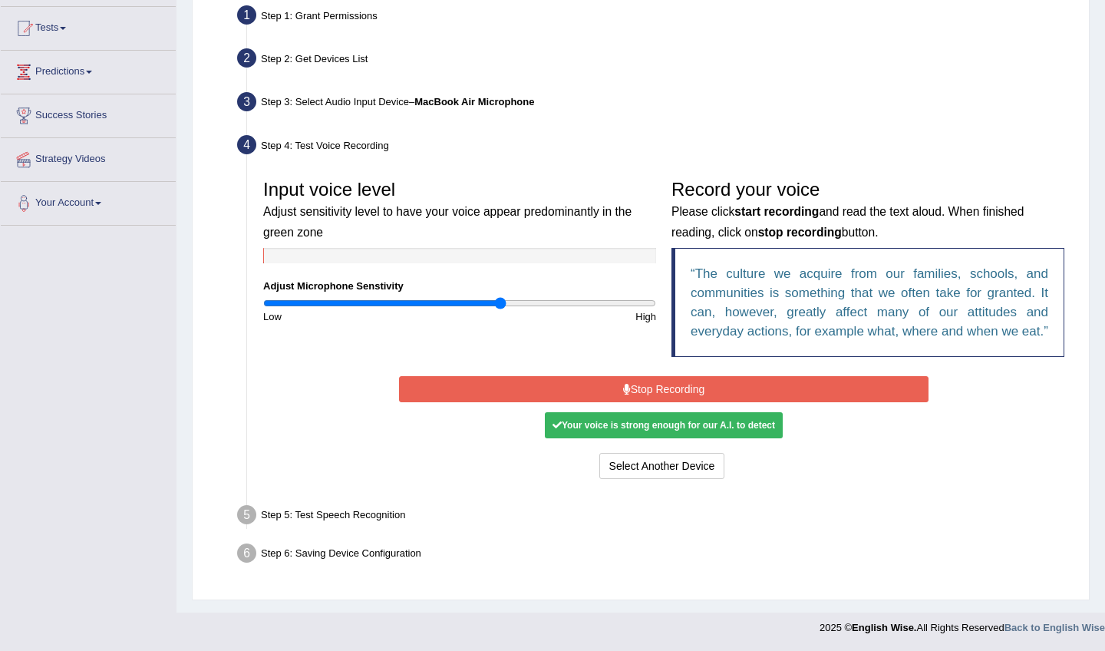
click at [666, 335] on div "Record your voice Please click start recording and read the text aloud. When fi…" at bounding box center [868, 272] width 408 height 200
click at [649, 385] on button "Stop Recording" at bounding box center [663, 389] width 529 height 26
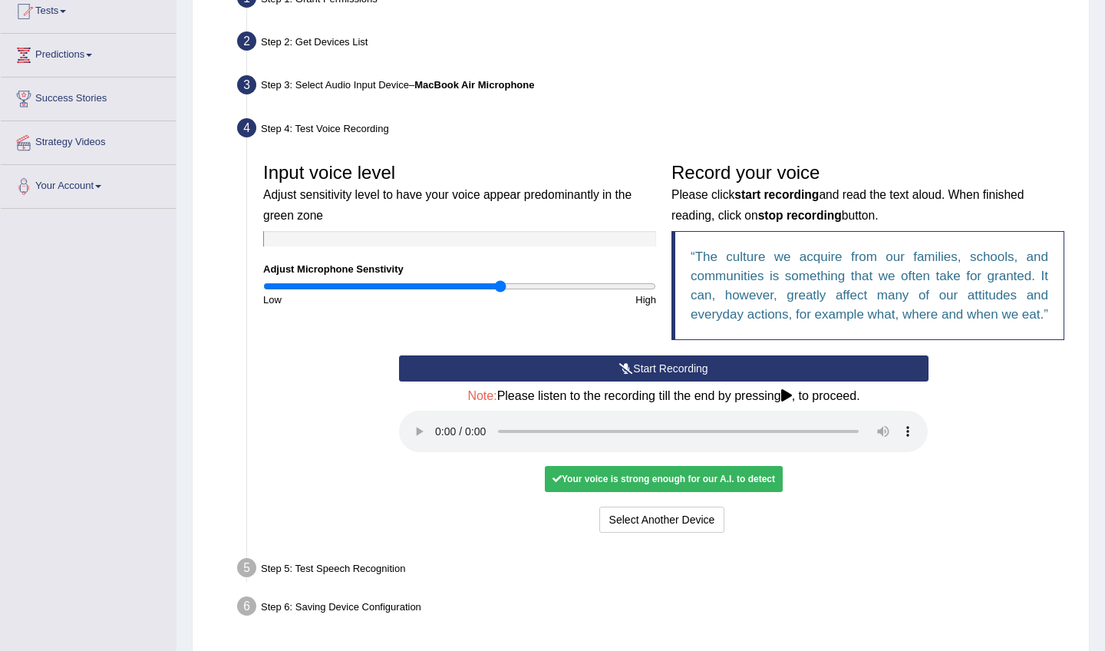
click at [441, 442] on audio at bounding box center [663, 431] width 529 height 41
click at [440, 442] on audio at bounding box center [663, 431] width 529 height 41
click at [748, 513] on button "Voice is ok. Go to Next step" at bounding box center [728, 520] width 152 height 26
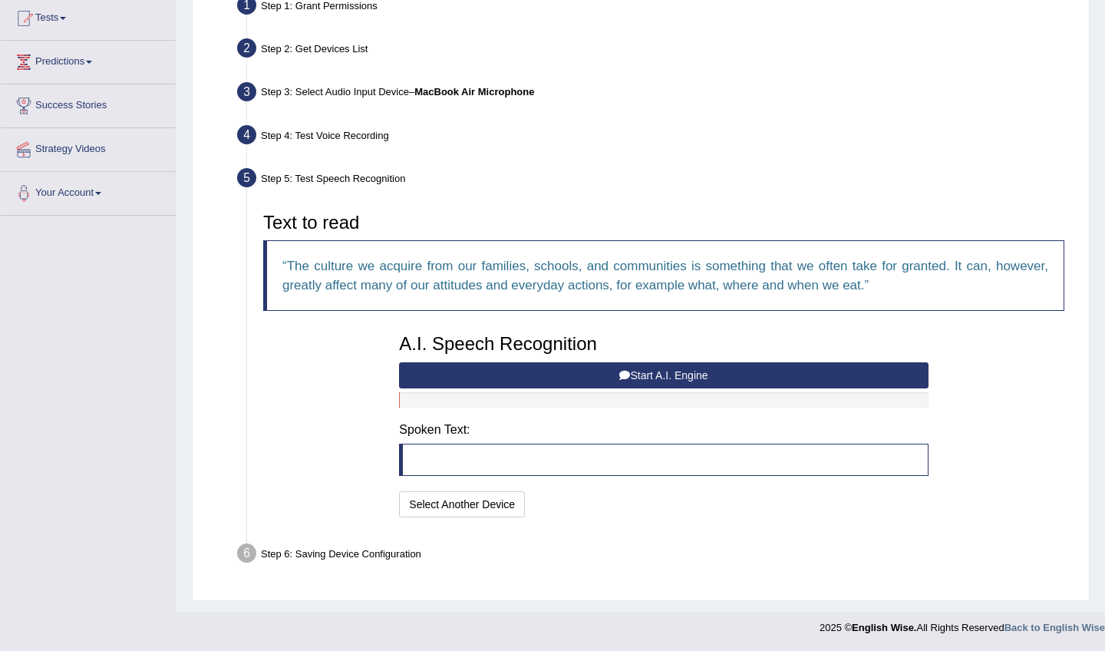
scroll to position [165, 0]
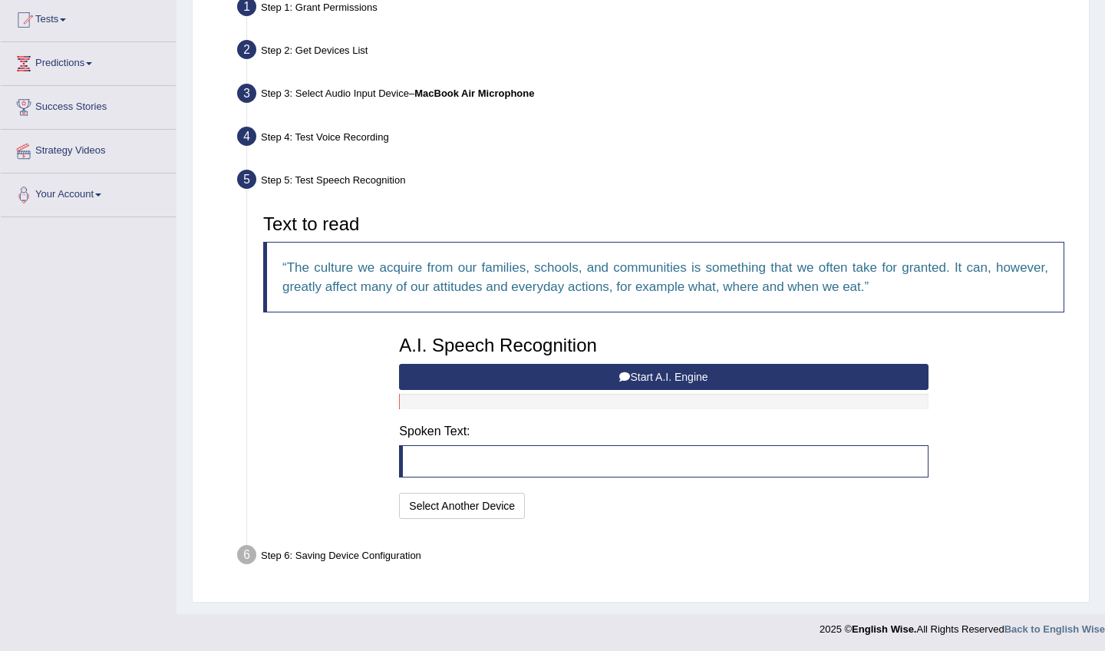
click at [715, 371] on button "Start A.I. Engine" at bounding box center [663, 377] width 529 height 26
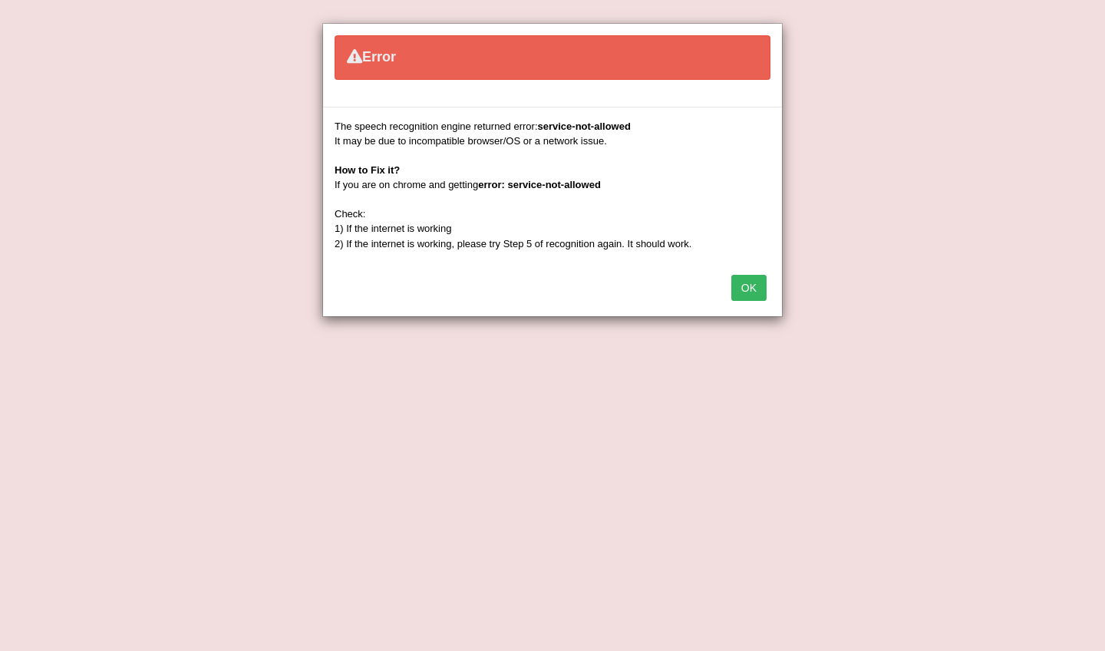
click at [756, 283] on button "OK" at bounding box center [748, 288] width 35 height 26
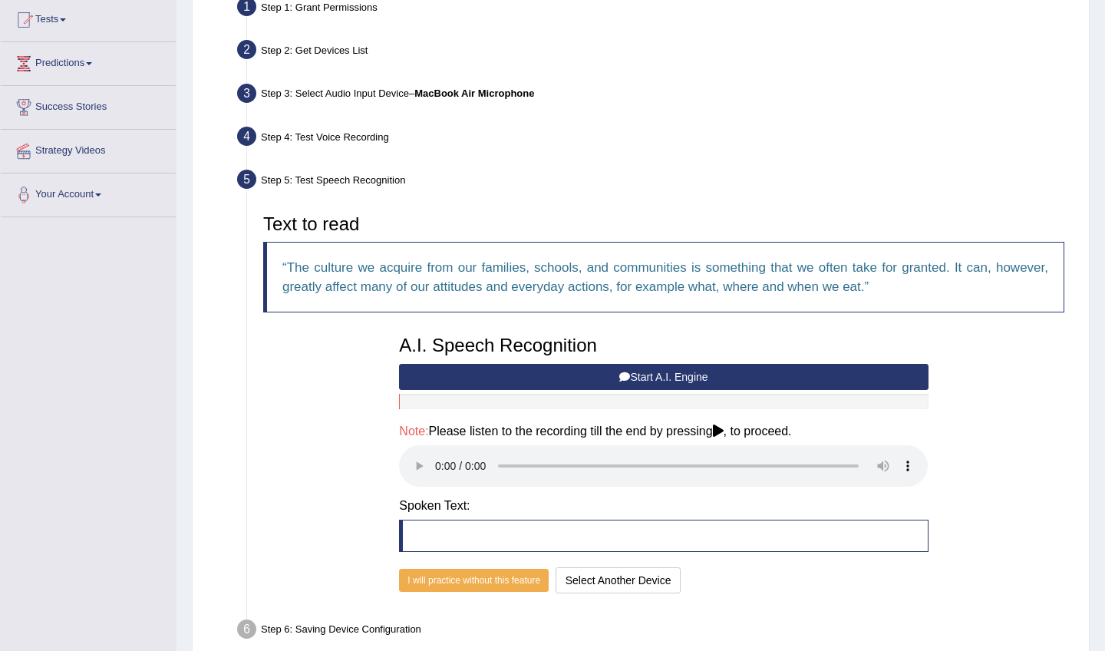
click at [662, 377] on button "Start A.I. Engine" at bounding box center [663, 377] width 529 height 26
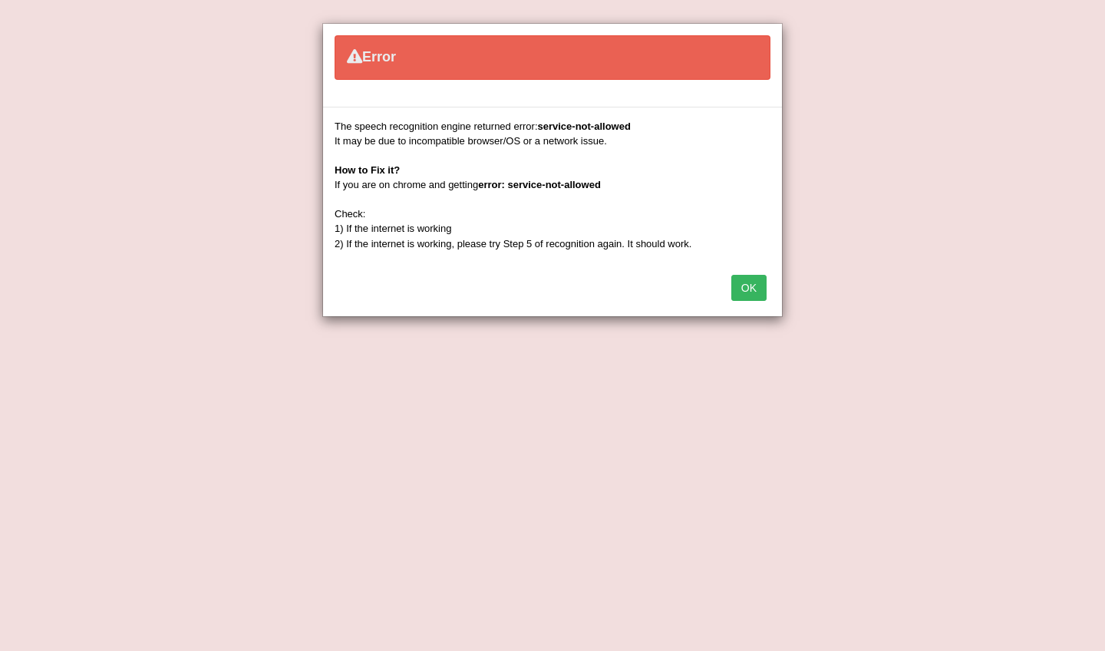
click at [744, 292] on button "OK" at bounding box center [748, 288] width 35 height 26
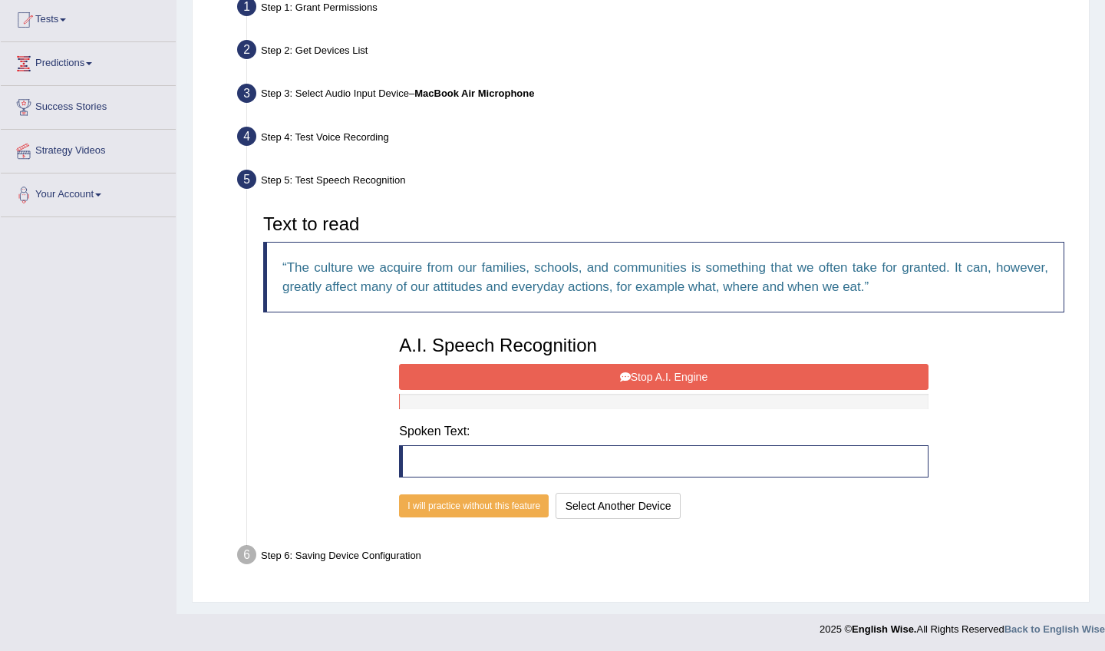
click at [681, 375] on button "Stop A.I. Engine" at bounding box center [663, 377] width 529 height 26
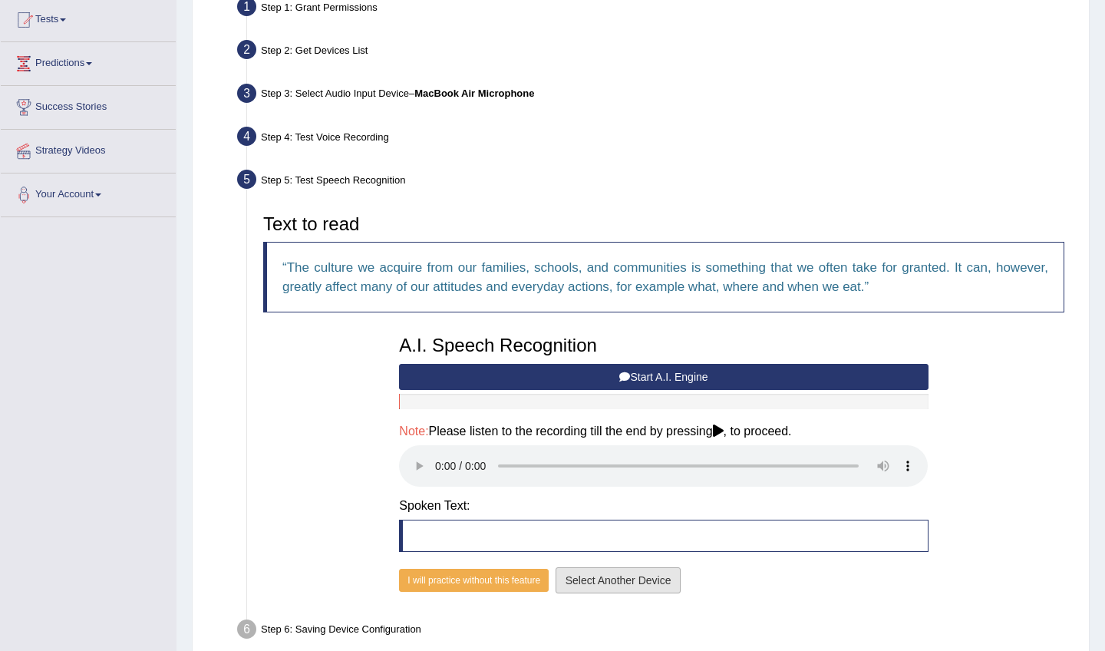
click at [650, 567] on button "Select Another Device" at bounding box center [619, 580] width 126 height 26
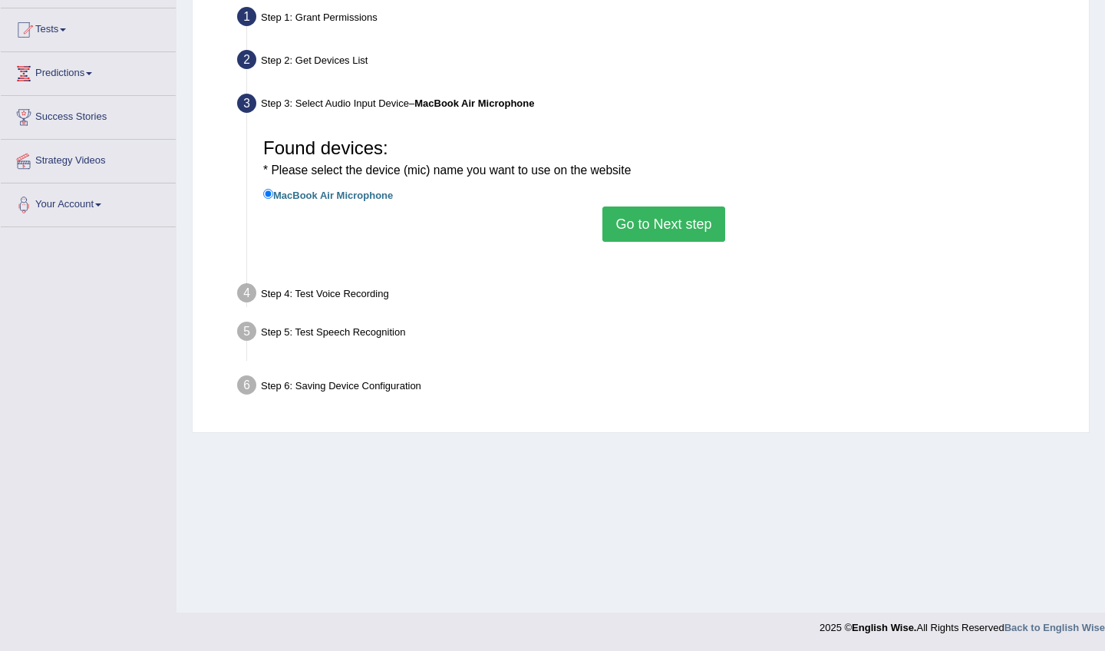
scroll to position [155, 0]
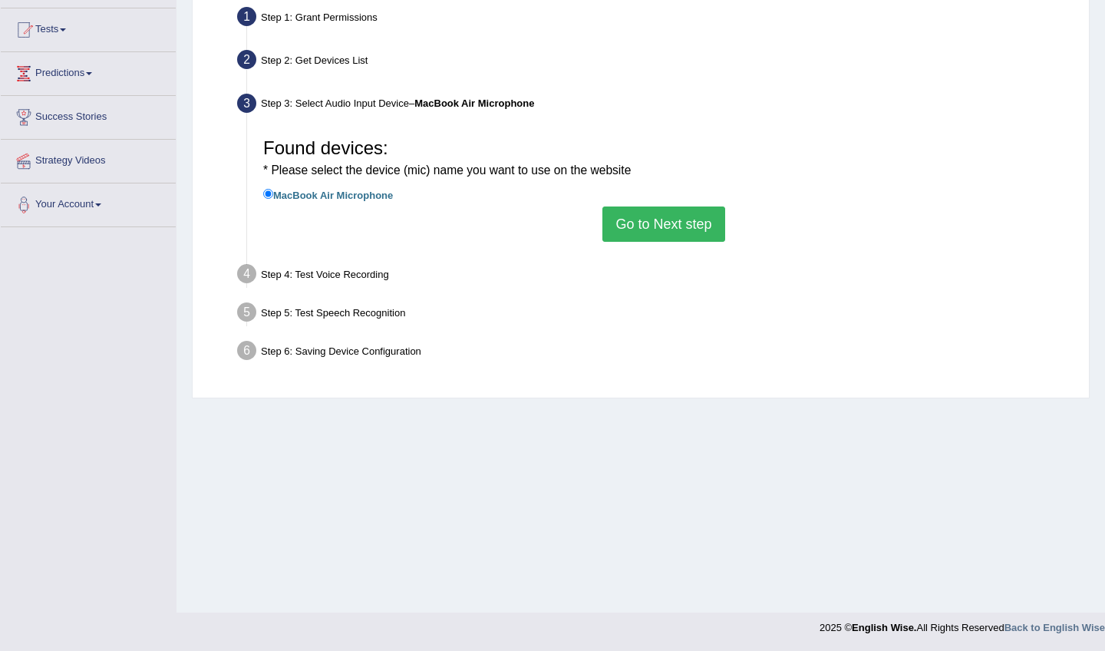
click at [658, 223] on button "Go to Next step" at bounding box center [663, 223] width 122 height 35
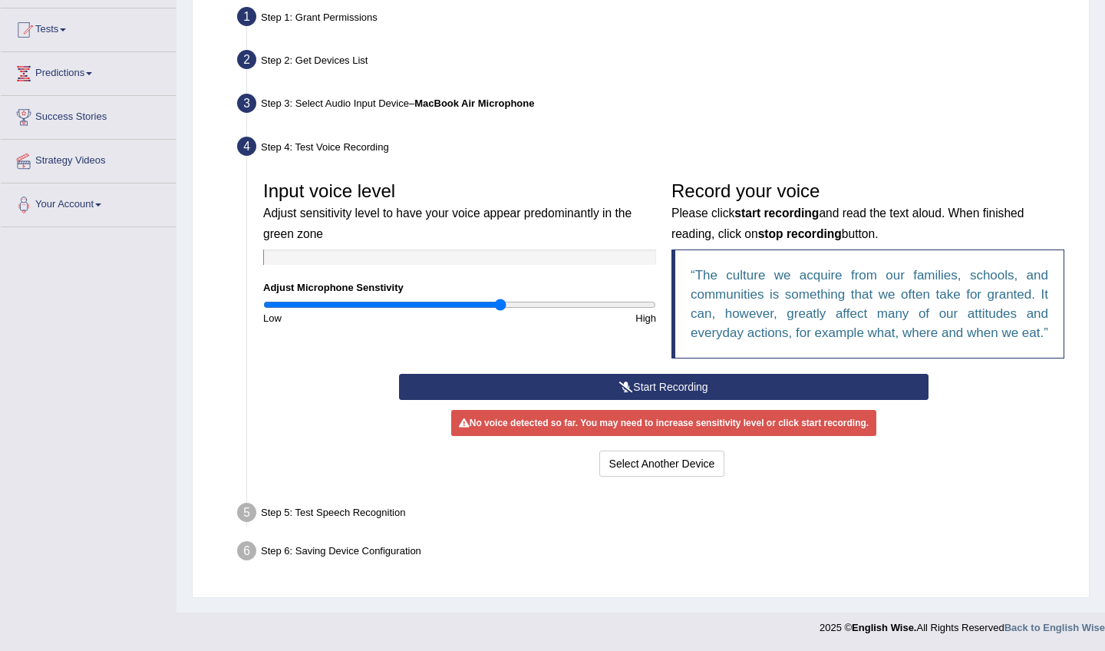
click at [629, 392] on icon at bounding box center [626, 386] width 14 height 11
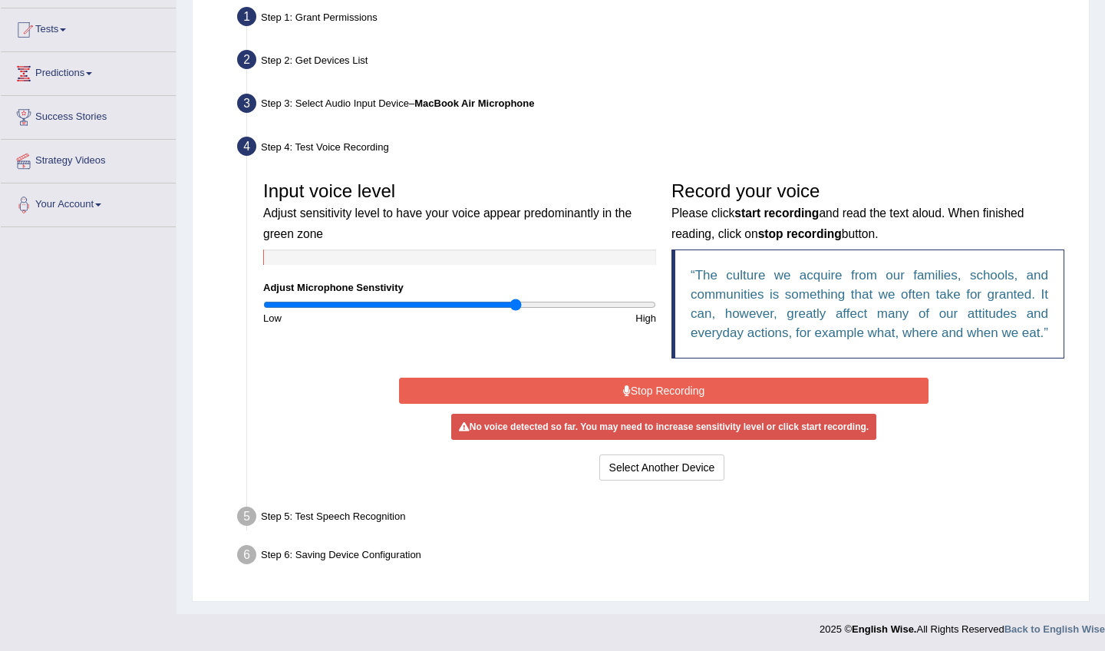
drag, startPoint x: 502, startPoint y: 302, endPoint x: 513, endPoint y: 302, distance: 11.5
click at [513, 302] on input "range" at bounding box center [459, 305] width 393 height 12
click at [517, 302] on input "range" at bounding box center [459, 305] width 393 height 12
drag, startPoint x: 517, startPoint y: 302, endPoint x: 536, endPoint y: 302, distance: 18.4
type input "1.4"
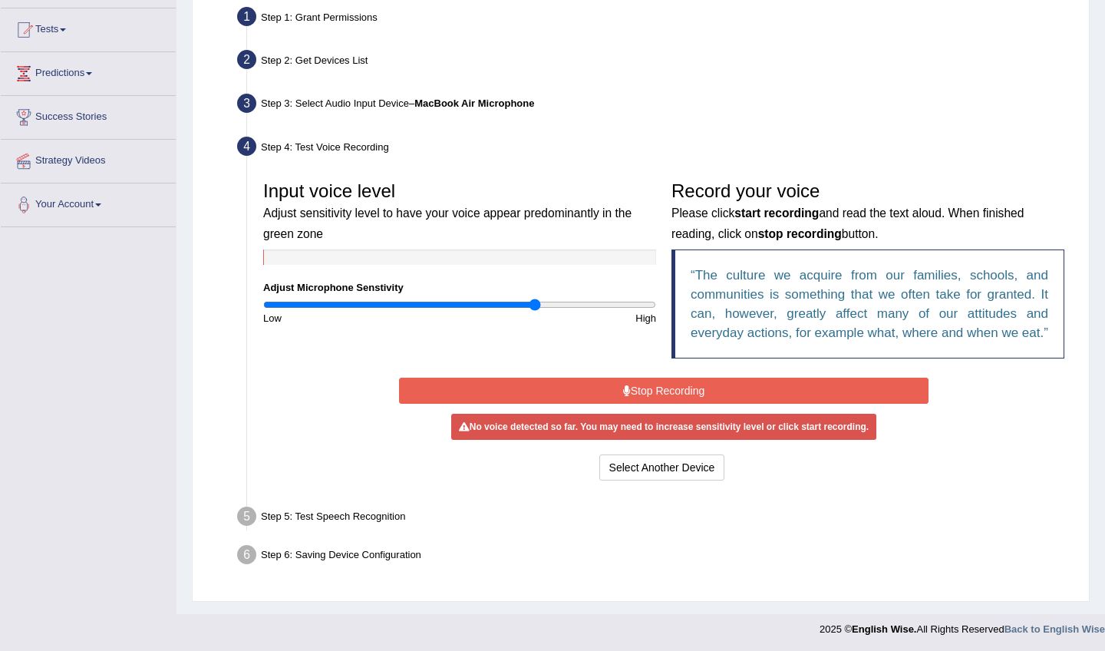
click at [536, 302] on input "range" at bounding box center [459, 305] width 393 height 12
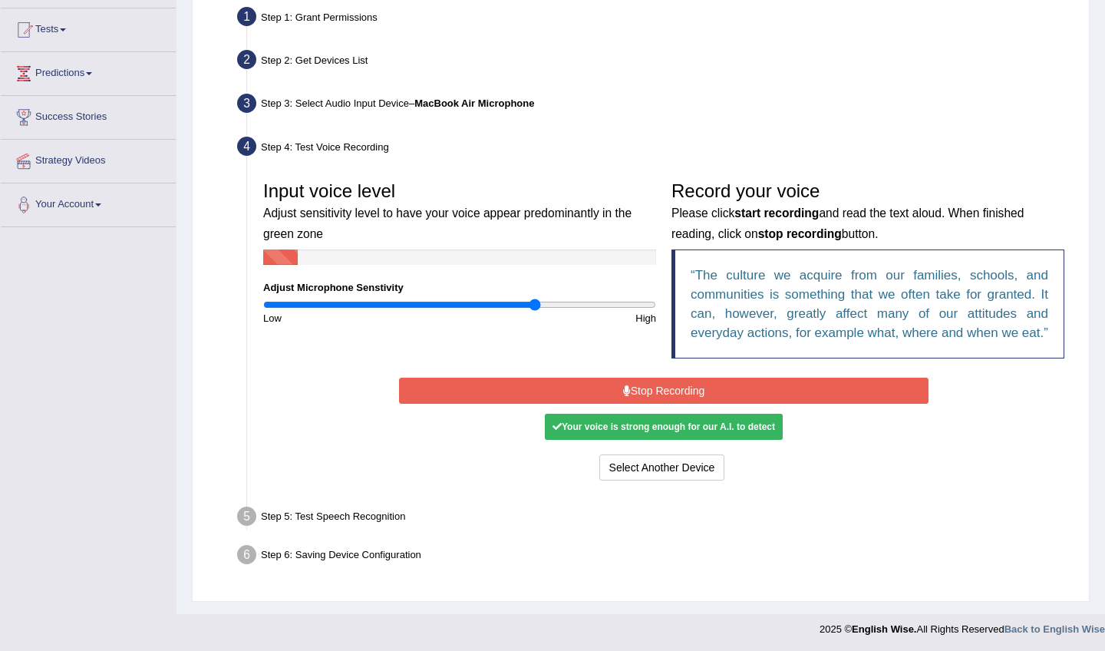
click at [689, 404] on button "Stop Recording" at bounding box center [663, 391] width 529 height 26
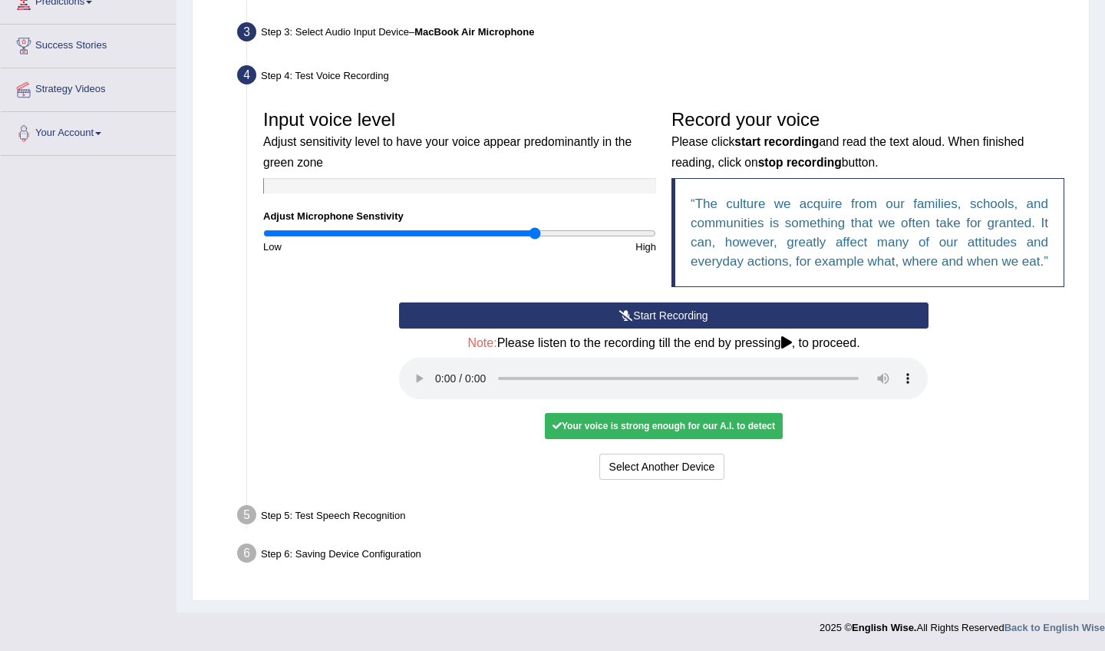
scroll to position [226, 0]
click at [438, 383] on audio at bounding box center [663, 378] width 529 height 41
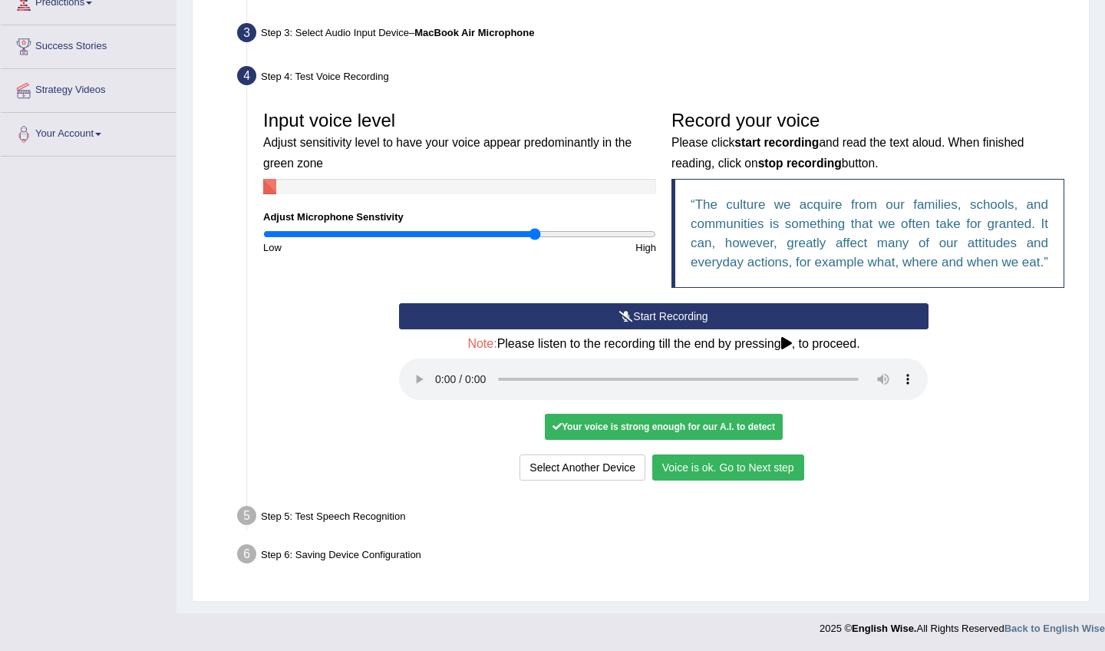
click at [708, 472] on button "Voice is ok. Go to Next step" at bounding box center [728, 467] width 152 height 26
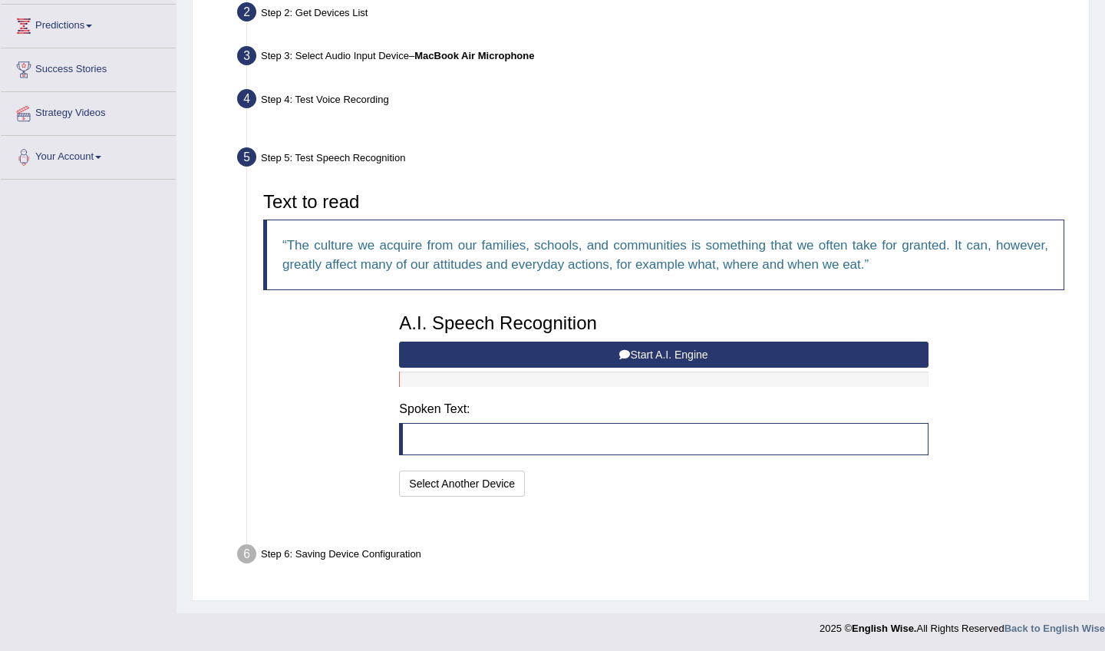
scroll to position [165, 0]
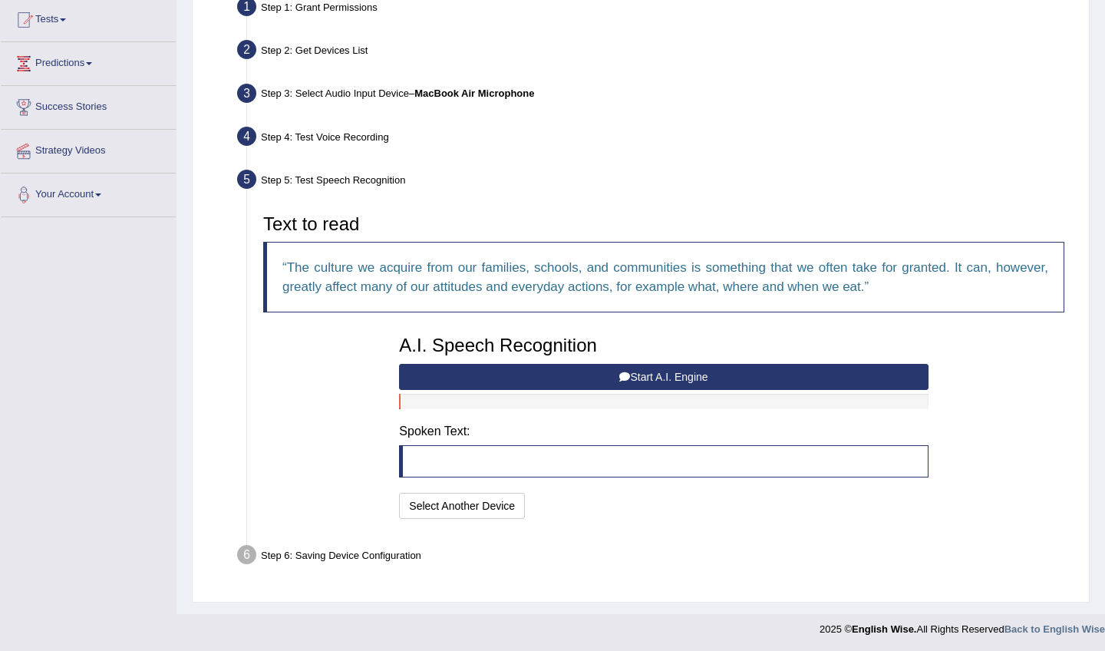
click at [731, 378] on button "Start A.I. Engine" at bounding box center [663, 377] width 529 height 26
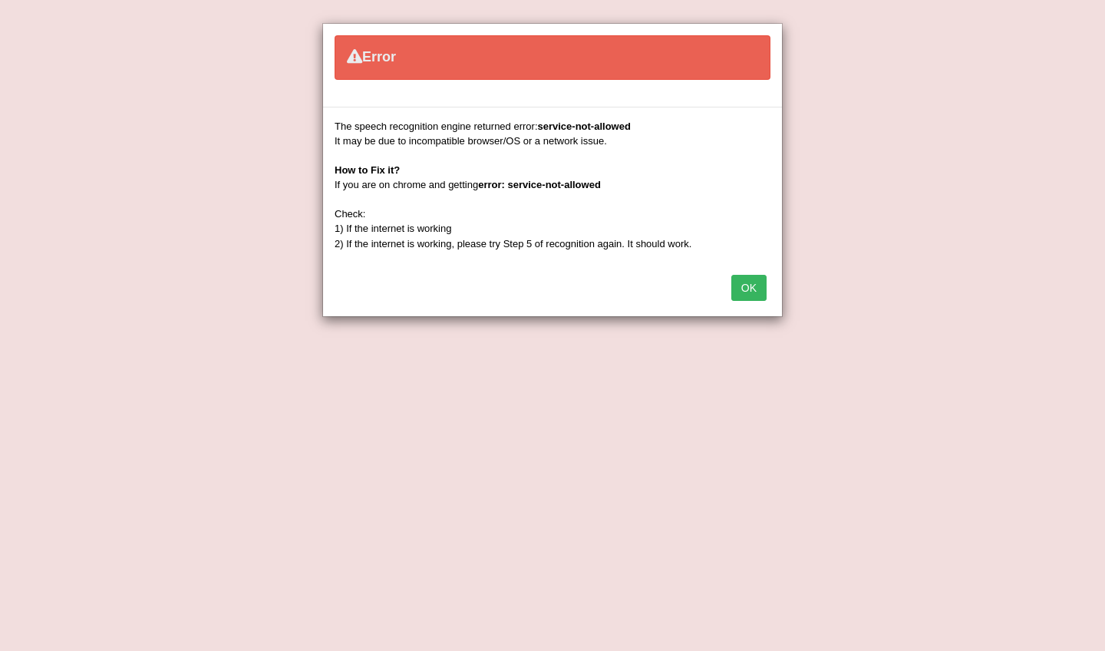
click at [744, 289] on button "OK" at bounding box center [748, 288] width 35 height 26
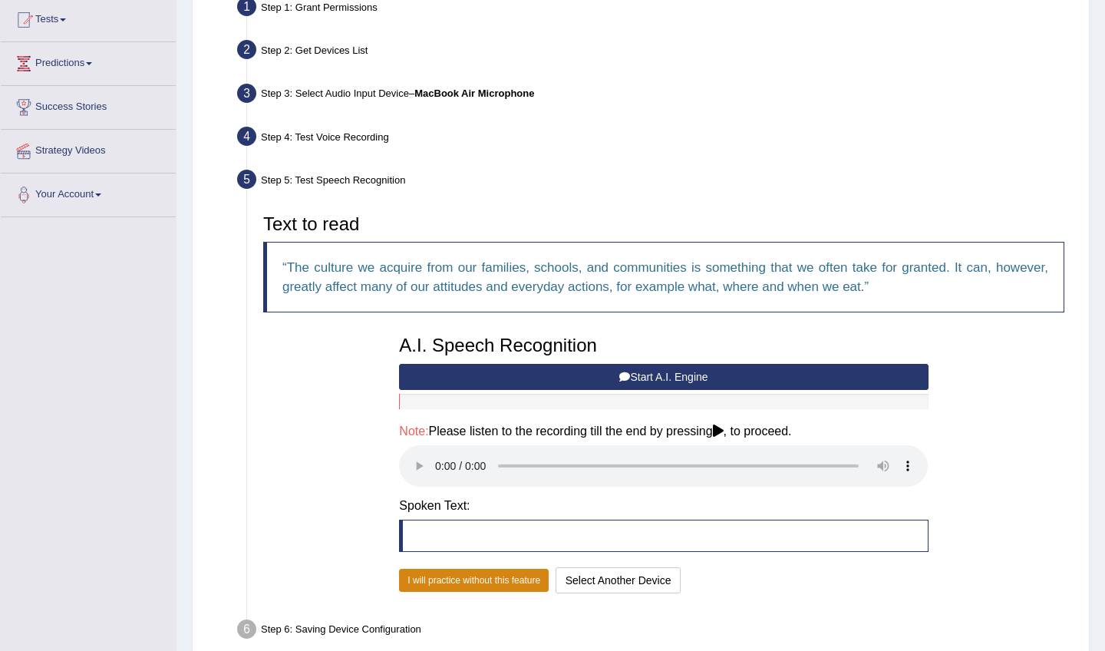
click at [516, 569] on button "I will practice without this feature" at bounding box center [474, 580] width 150 height 23
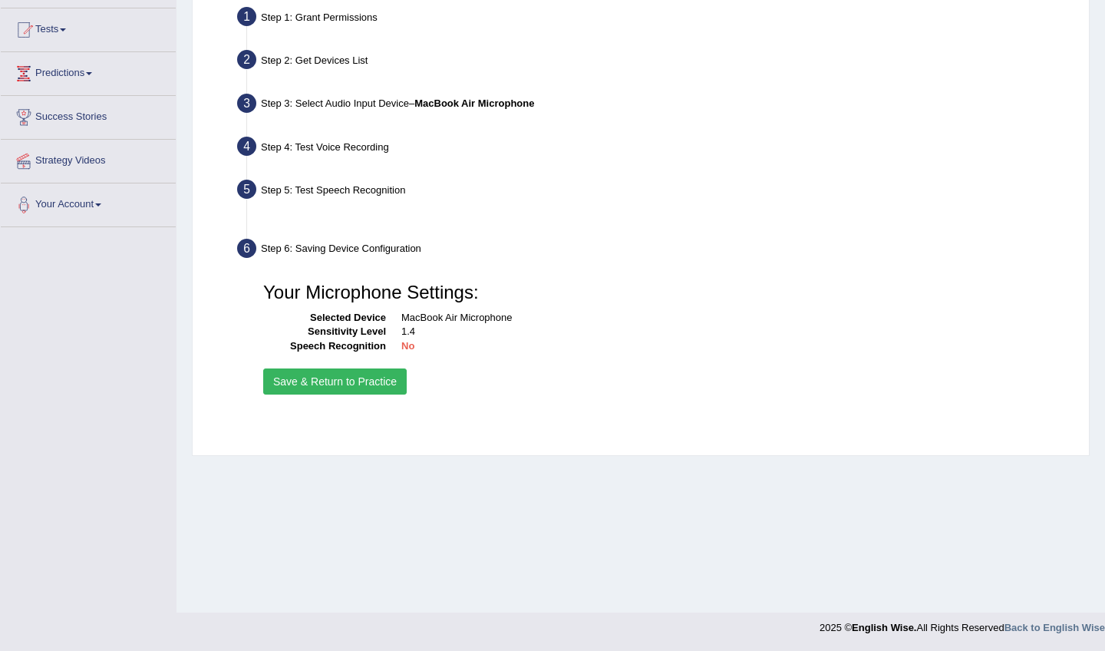
scroll to position [155, 0]
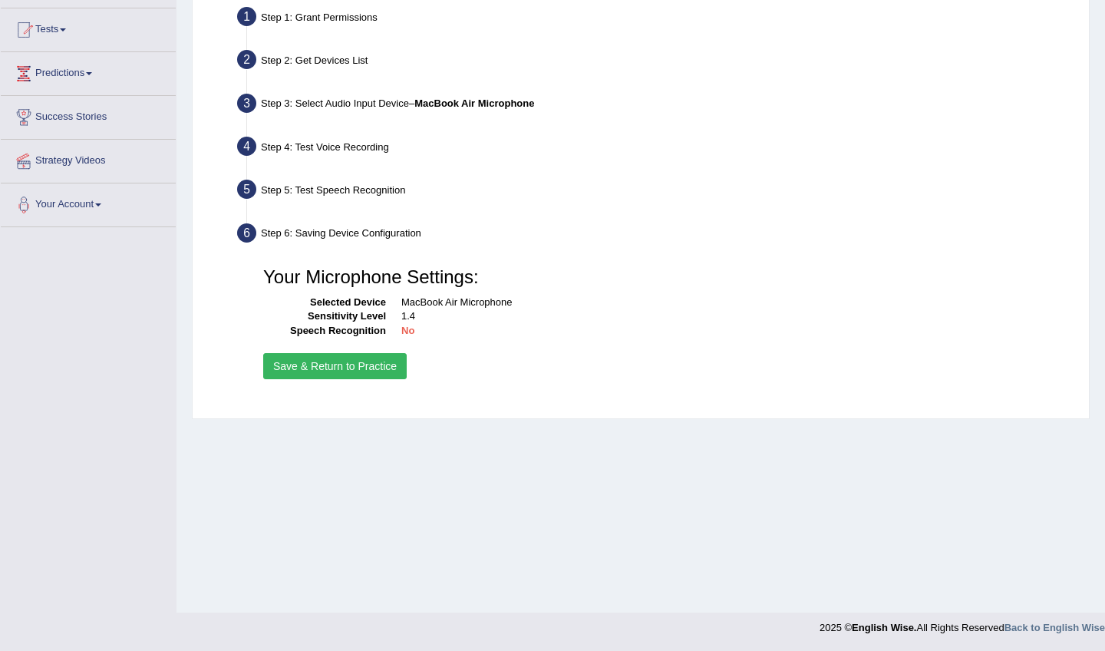
click at [383, 363] on button "Save & Return to Practice" at bounding box center [335, 366] width 144 height 26
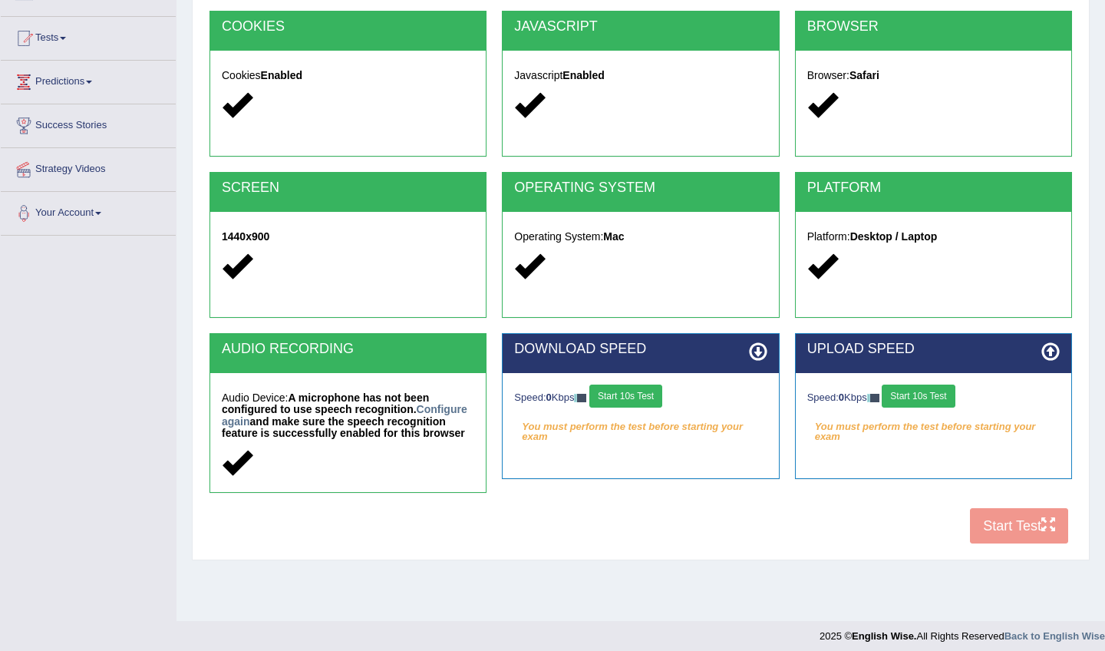
scroll to position [155, 0]
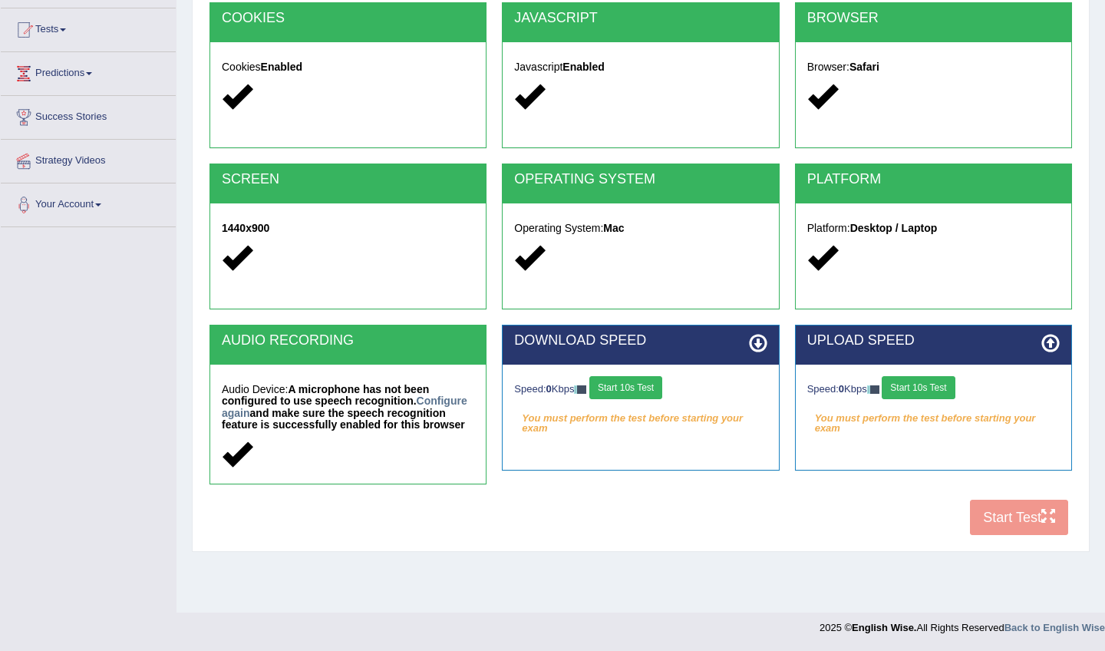
click at [1011, 517] on div "COOKIES Cookies Enabled JAVASCRIPT Javascript Enabled BROWSER Browser: Safari S…" at bounding box center [641, 272] width 870 height 540
click at [633, 385] on button "Start 10s Test" at bounding box center [625, 387] width 73 height 23
click at [947, 387] on button "Start 10s Test" at bounding box center [918, 387] width 73 height 23
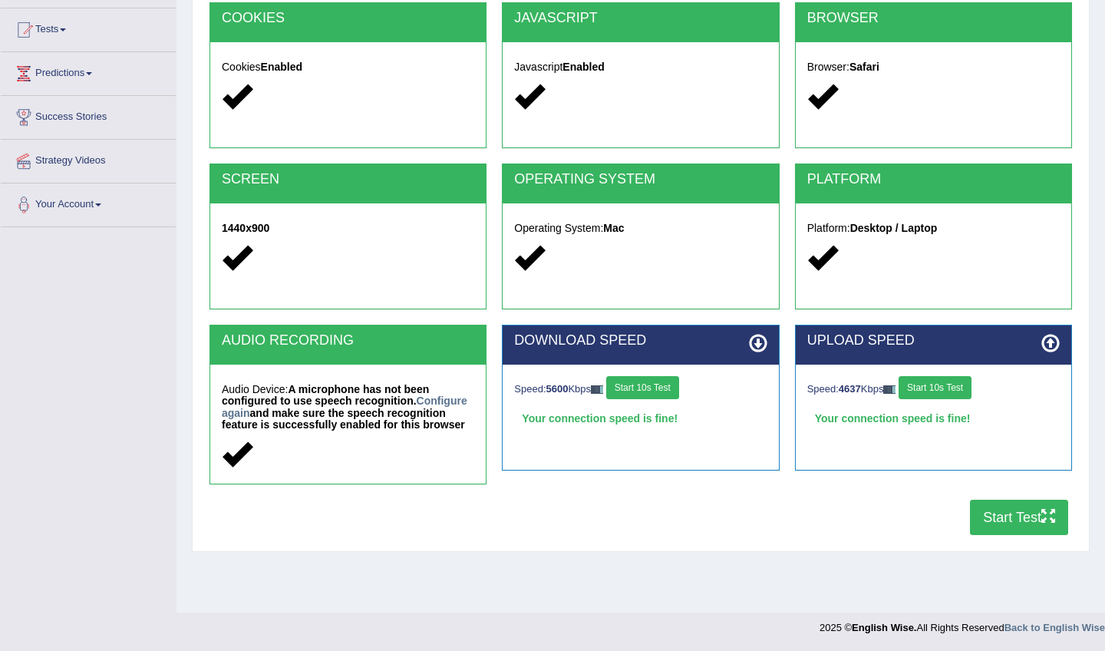
click at [1003, 515] on button "Start Test" at bounding box center [1019, 517] width 98 height 35
click at [78, 118] on link "Success Stories" at bounding box center [88, 115] width 175 height 38
click at [78, 118] on link "Success Stories" at bounding box center [86, 115] width 171 height 38
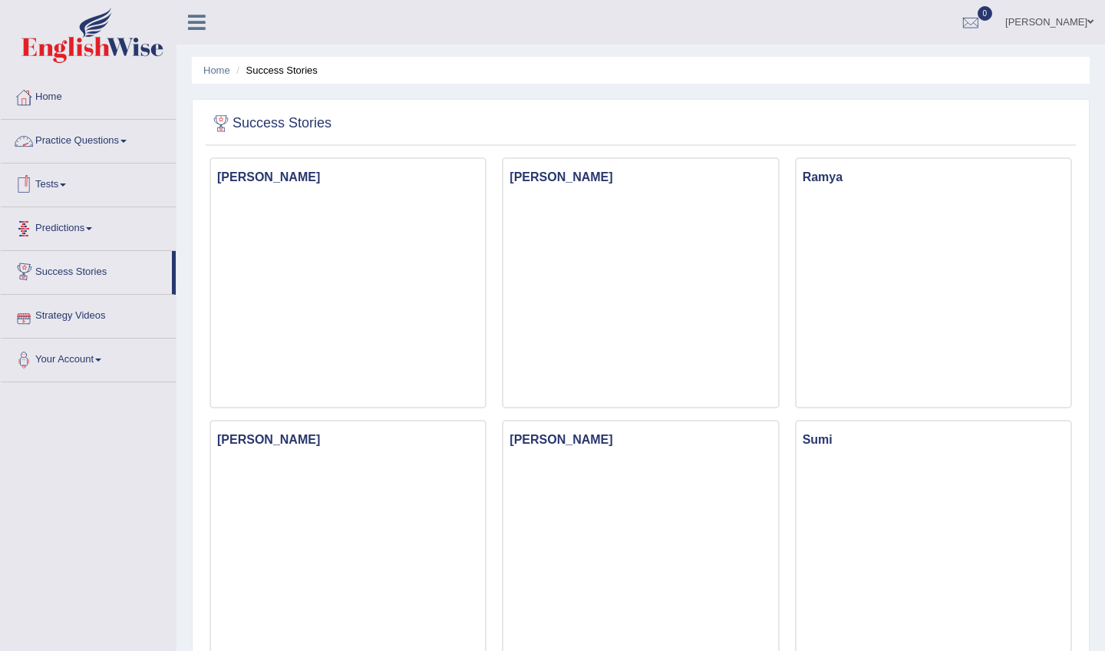
click at [94, 318] on link "Strategy Videos" at bounding box center [88, 314] width 175 height 38
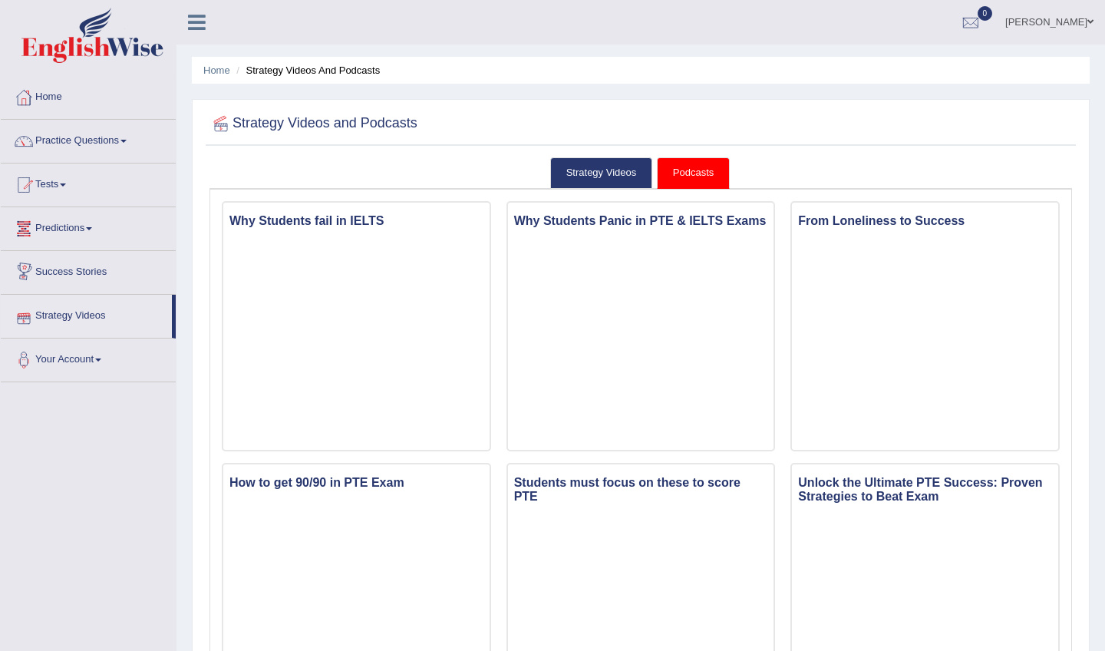
click at [91, 227] on link "Predictions" at bounding box center [88, 226] width 175 height 38
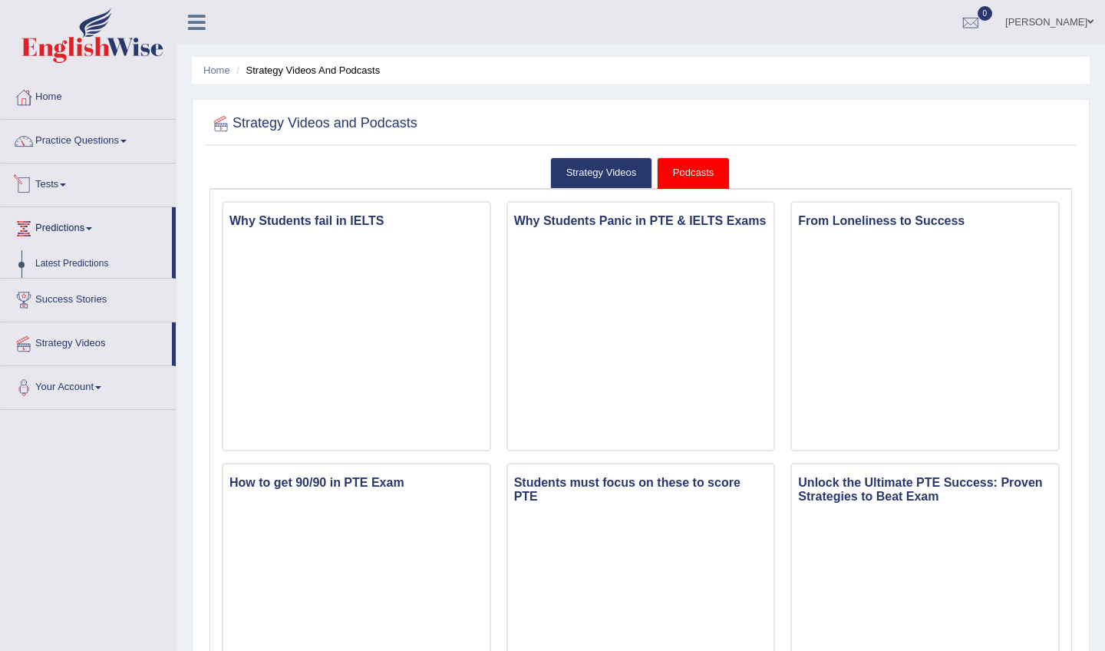
click at [64, 184] on link "Tests" at bounding box center [88, 182] width 175 height 38
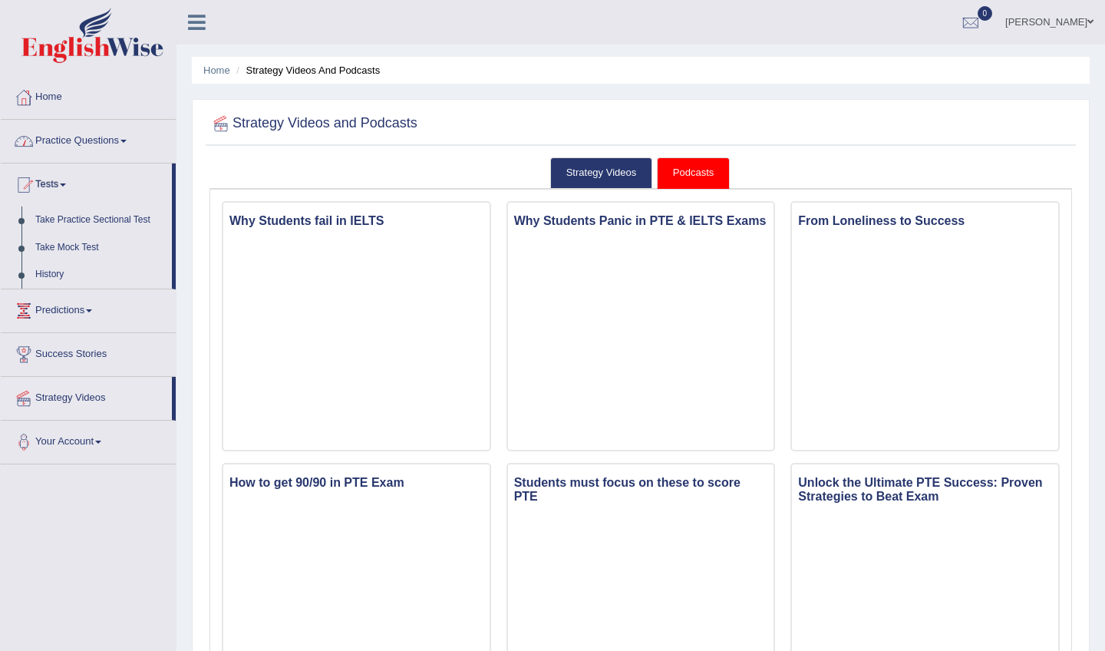
click at [105, 145] on link "Practice Questions" at bounding box center [88, 139] width 175 height 38
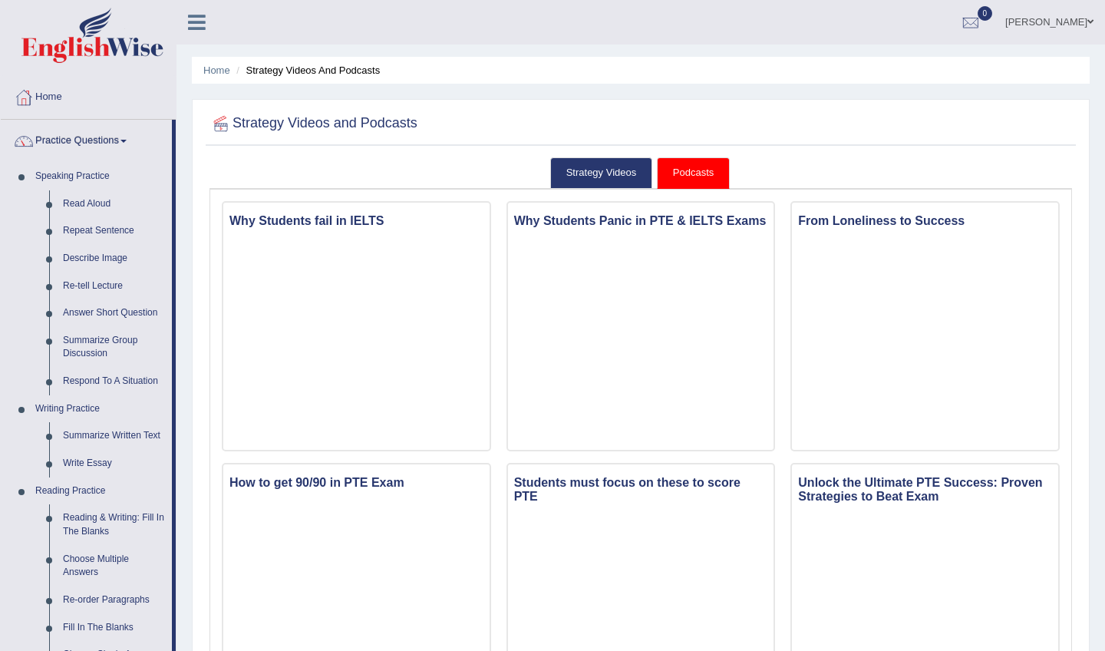
click at [105, 145] on link "Practice Questions" at bounding box center [86, 139] width 171 height 38
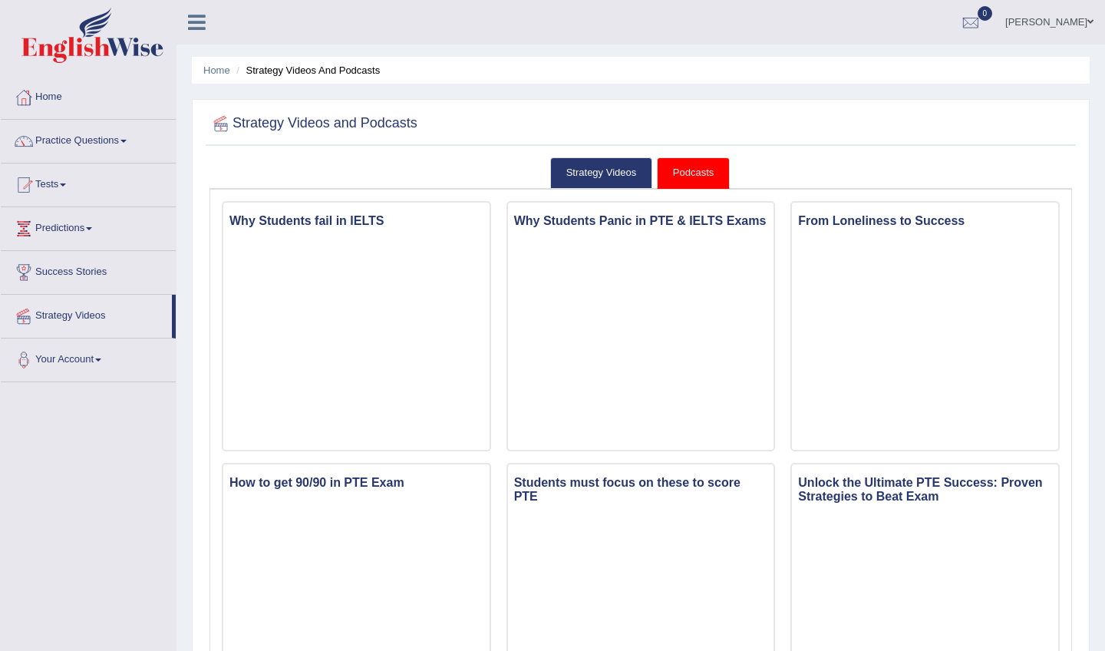
click at [84, 358] on link "Your Account" at bounding box center [88, 357] width 175 height 38
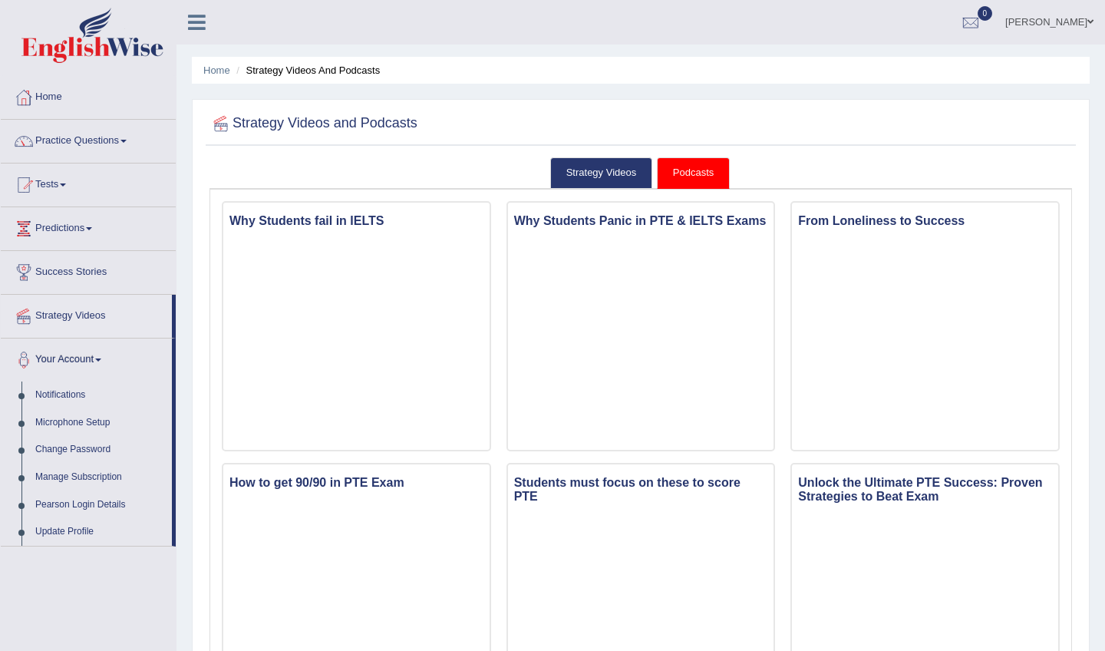
click at [84, 358] on link "Your Account" at bounding box center [86, 357] width 171 height 38
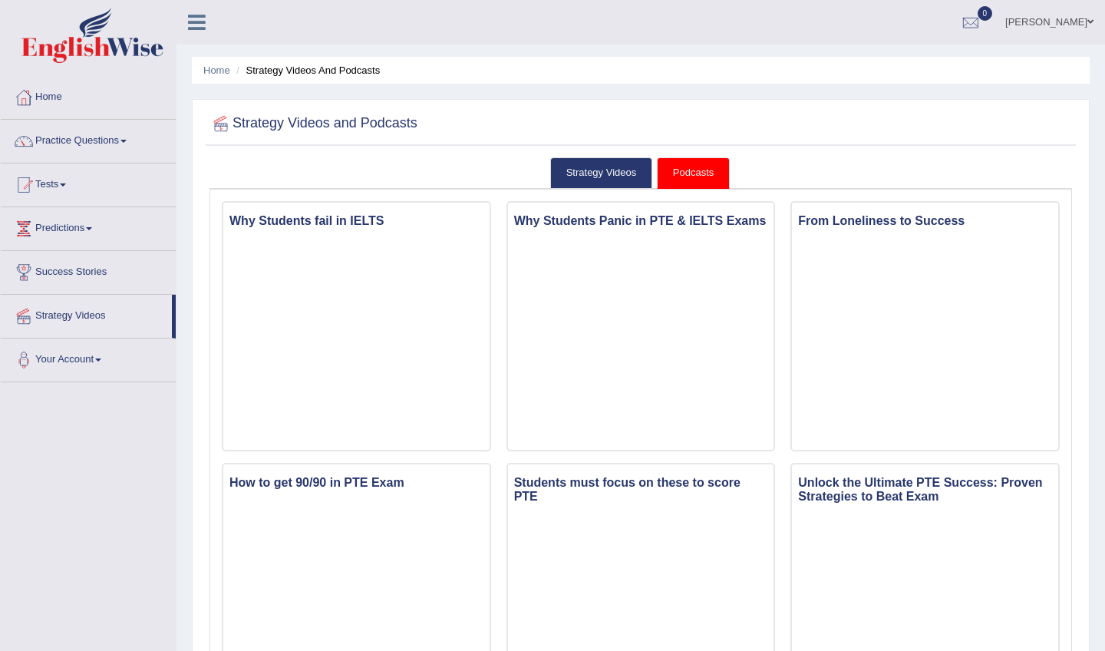
click at [1089, 24] on span at bounding box center [1091, 22] width 6 height 10
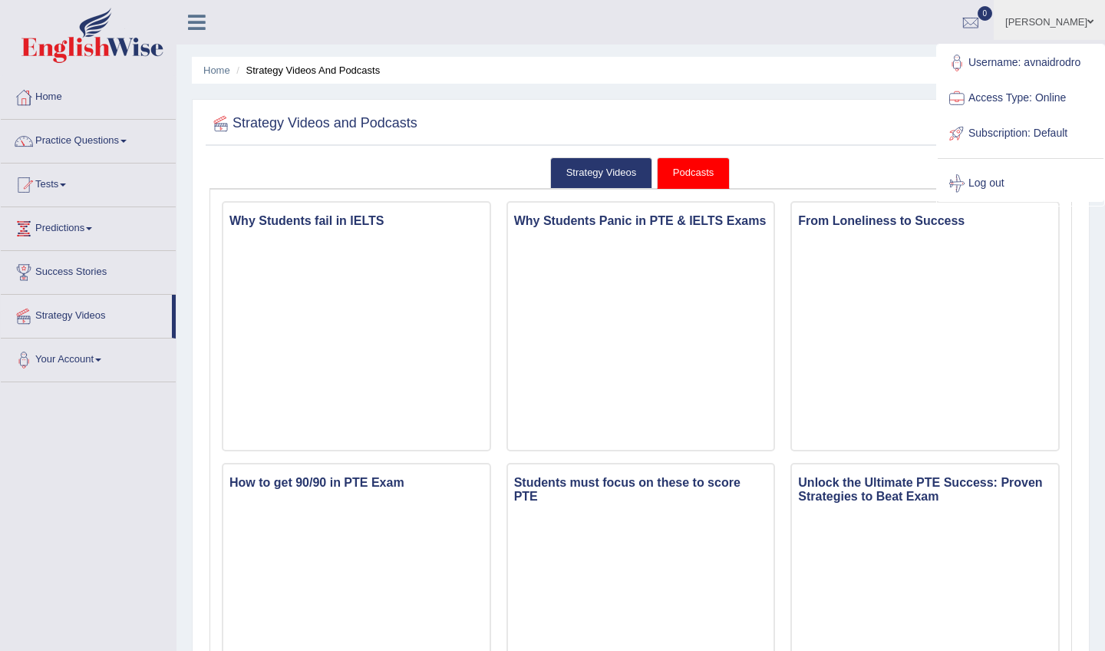
click at [995, 184] on link "Log out" at bounding box center [1021, 183] width 166 height 35
